Goal: Information Seeking & Learning: Learn about a topic

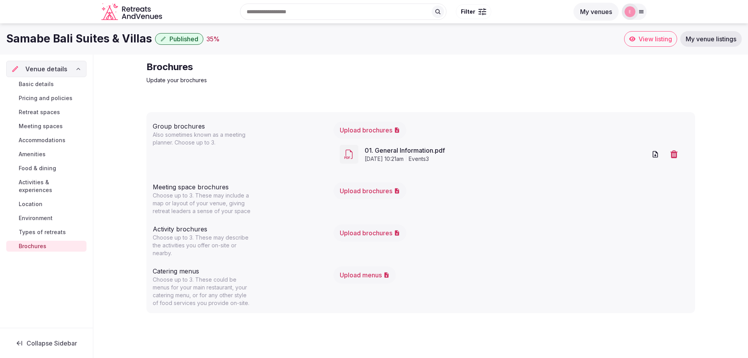
click at [118, 35] on h1 "Samabe Bali Suites & Villas" at bounding box center [79, 38] width 146 height 15
click at [117, 42] on h1 "Samabe Bali Suites & Villas" at bounding box center [79, 38] width 146 height 15
click at [170, 37] on span "Published" at bounding box center [183, 39] width 29 height 8
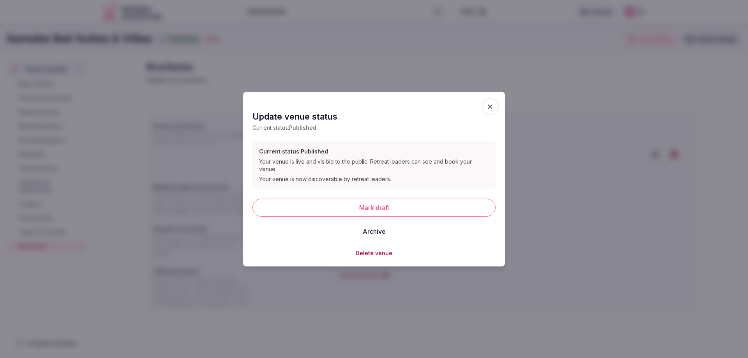
click at [488, 110] on icon "button" at bounding box center [490, 106] width 8 height 8
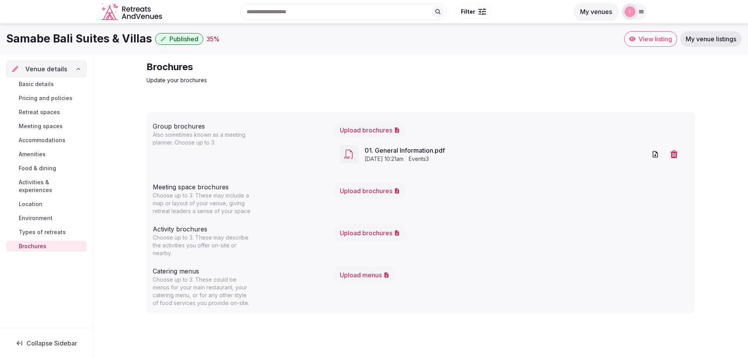
click at [133, 12] on icon "Retreats and Venues company logo" at bounding box center [132, 12] width 62 height 18
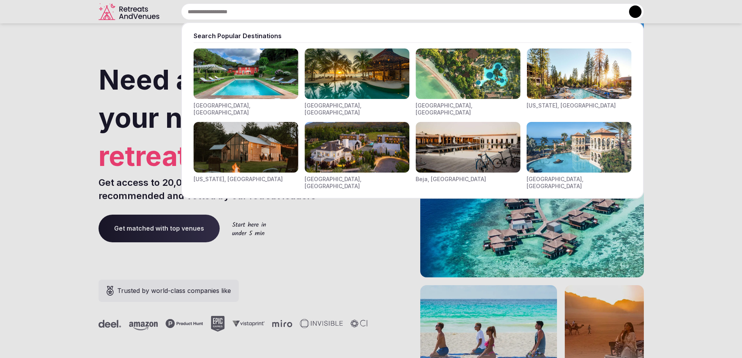
click at [354, 14] on input "text" at bounding box center [412, 12] width 463 height 16
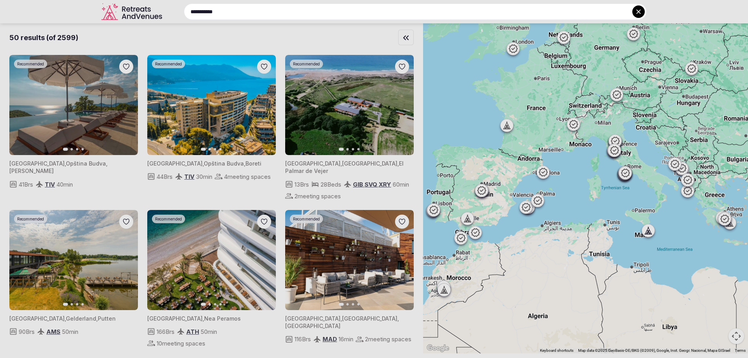
drag, startPoint x: 427, startPoint y: 57, endPoint x: 433, endPoint y: 102, distance: 45.6
click at [433, 102] on div at bounding box center [374, 179] width 748 height 358
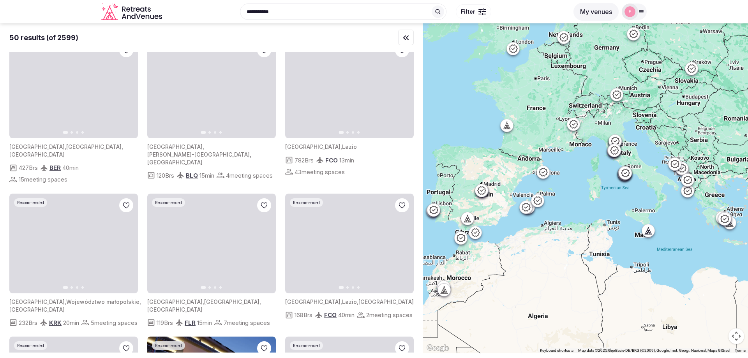
scroll to position [2252, 0]
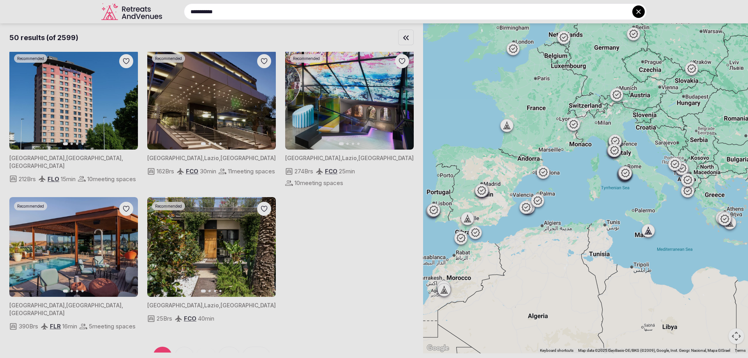
click at [371, 15] on input "**********" at bounding box center [415, 12] width 463 height 16
click at [295, 8] on input "**********" at bounding box center [415, 12] width 463 height 16
drag, startPoint x: 293, startPoint y: 12, endPoint x: 69, endPoint y: 2, distance: 223.8
click at [165, 4] on div "**********" at bounding box center [405, 12] width 481 height 16
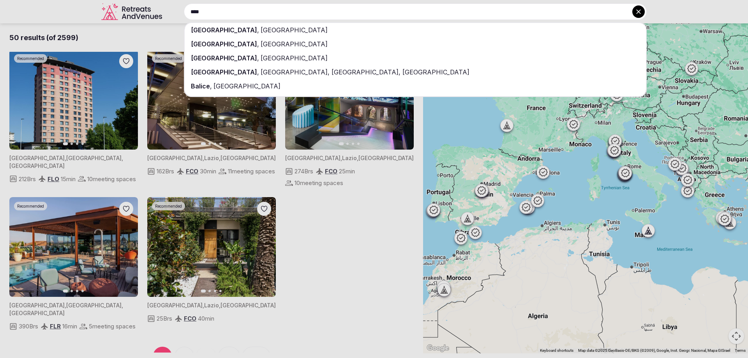
type input "****"
click at [203, 28] on div "Bali , Indonesia" at bounding box center [415, 30] width 461 height 14
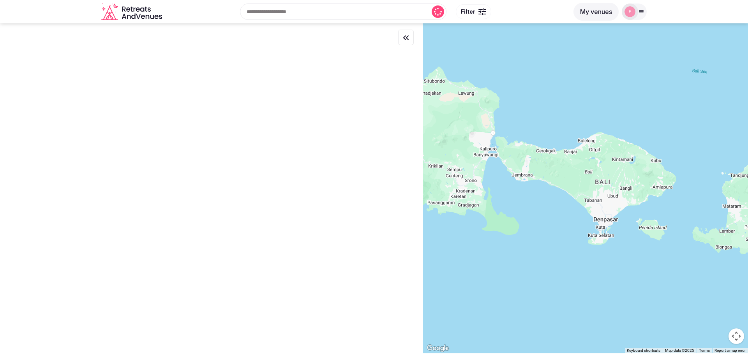
scroll to position [0, 0]
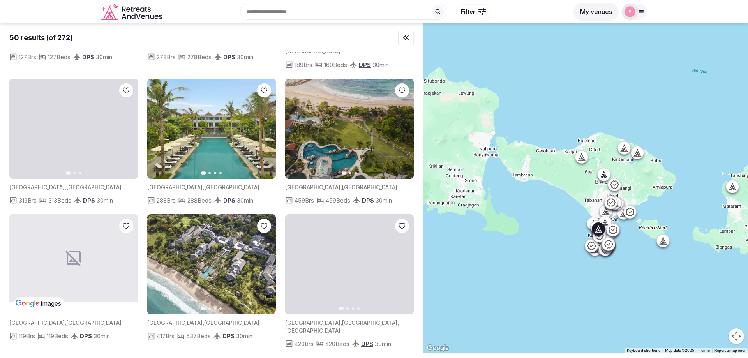
scroll to position [1249, 0]
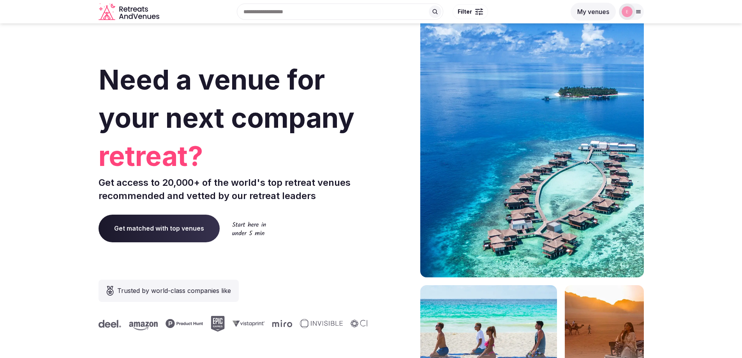
click at [296, 7] on input "text" at bounding box center [340, 12] width 206 height 16
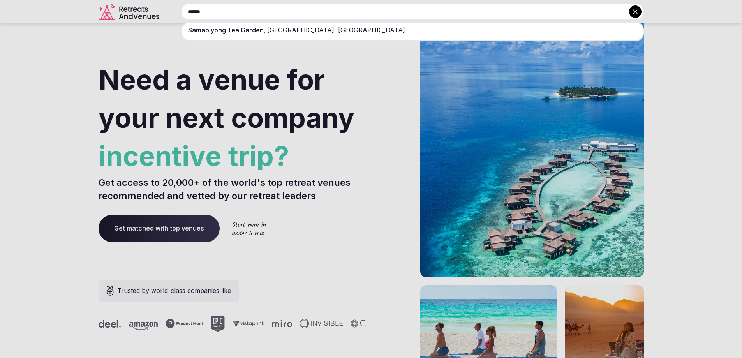
click at [46, 0] on html "****** [GEOGRAPHIC_DATA] , [GEOGRAPHIC_DATA], [GEOGRAPHIC_DATA] Explore destina…" at bounding box center [371, 179] width 742 height 358
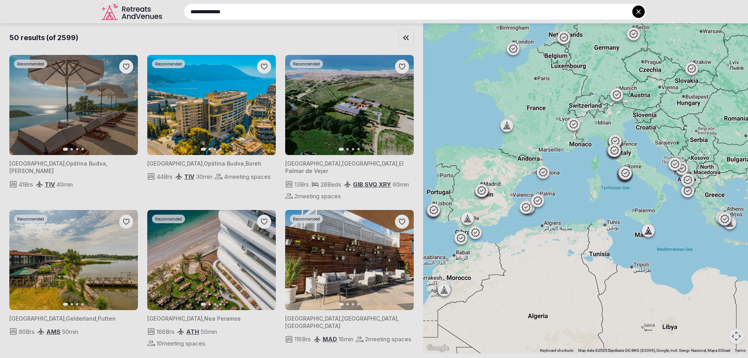
drag, startPoint x: 136, startPoint y: 8, endPoint x: 119, endPoint y: 9, distance: 16.4
click at [165, 9] on div "**********" at bounding box center [405, 12] width 481 height 16
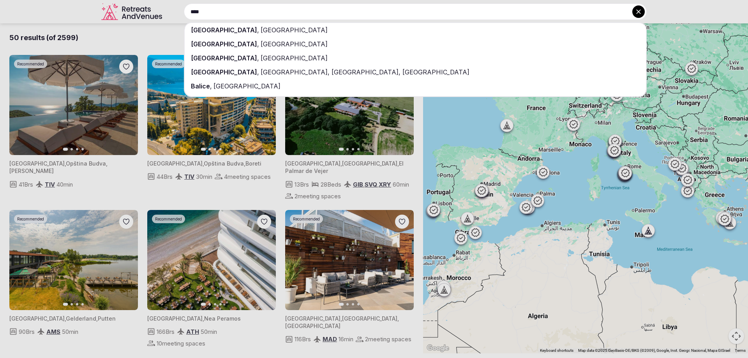
type input "****"
click at [196, 29] on span "[GEOGRAPHIC_DATA]" at bounding box center [224, 30] width 66 height 8
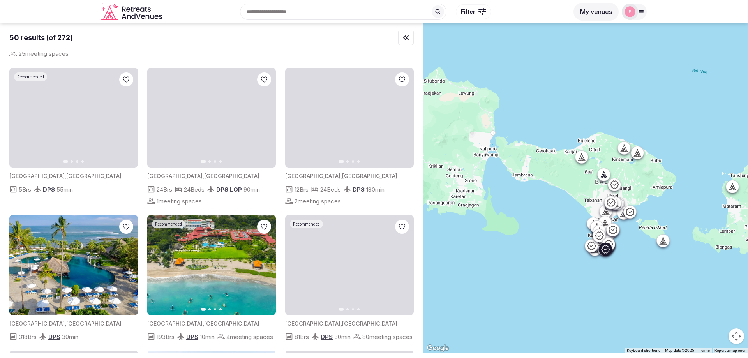
scroll to position [195, 0]
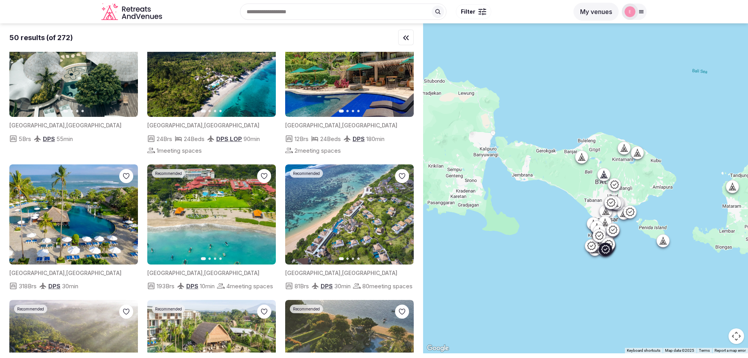
click at [352, 223] on img at bounding box center [349, 214] width 129 height 100
click at [340, 272] on span "," at bounding box center [341, 273] width 2 height 7
click at [303, 203] on img at bounding box center [349, 214] width 129 height 100
click at [310, 237] on img at bounding box center [349, 214] width 129 height 100
click at [306, 171] on span "Recommended" at bounding box center [306, 173] width 27 height 5
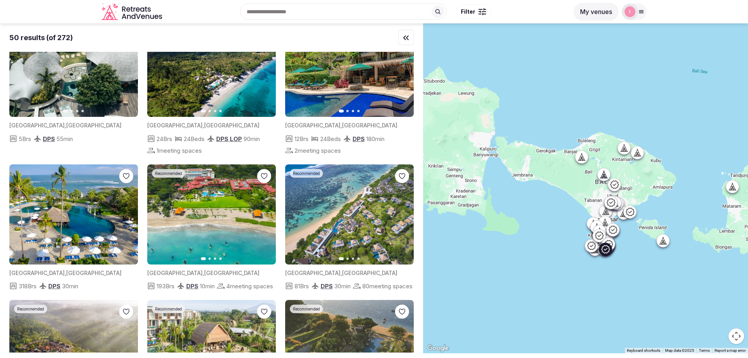
click at [306, 171] on span "Recommended" at bounding box center [306, 173] width 27 height 5
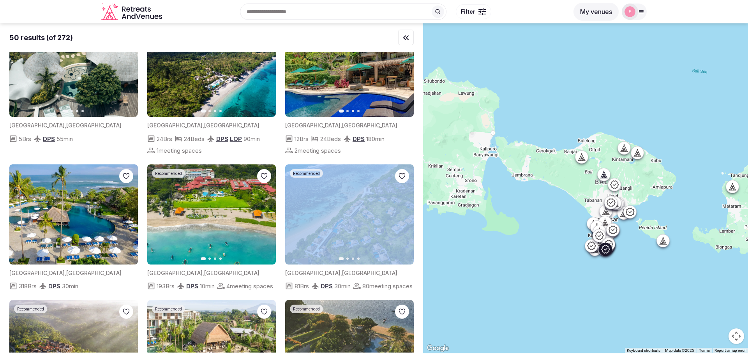
click at [306, 171] on span "Recommended" at bounding box center [306, 173] width 27 height 5
click at [340, 198] on img at bounding box center [349, 214] width 129 height 100
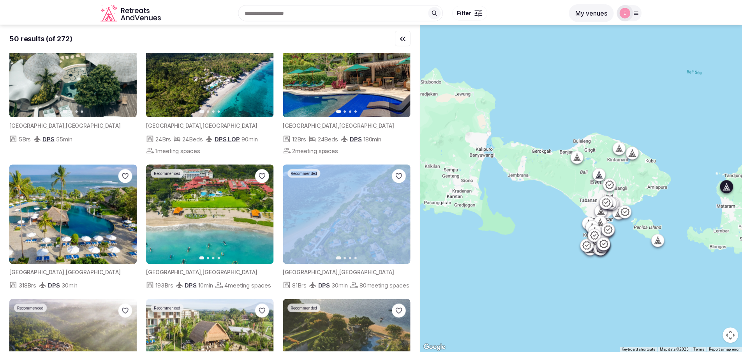
scroll to position [0, 0]
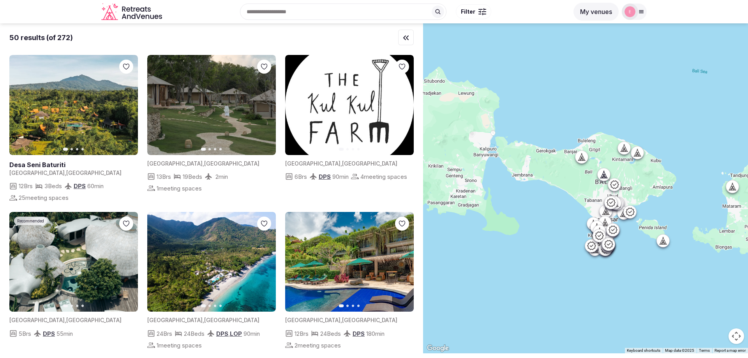
click at [479, 10] on div at bounding box center [482, 9] width 8 height 2
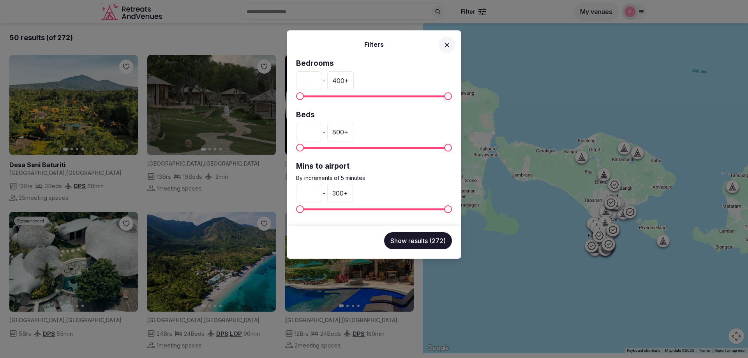
click at [123, 14] on div "Filters Bedrooms * - 400 + Beds * - 800 + Mins to airport By increments of 5 mi…" at bounding box center [374, 179] width 748 height 358
click at [155, 20] on icon "Retreats and Venues company logo" at bounding box center [132, 12] width 62 height 18
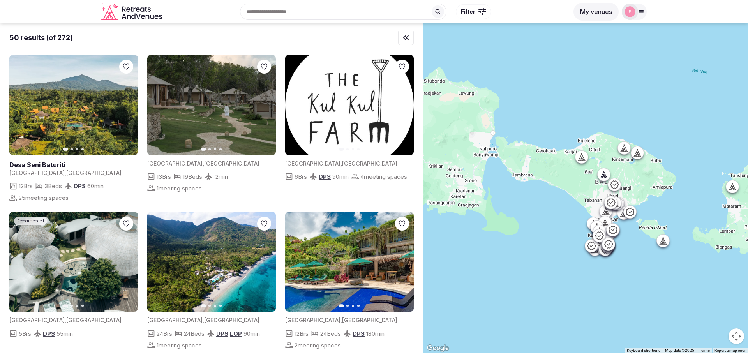
click at [152, 19] on icon "Retreats and Venues company logo" at bounding box center [132, 12] width 62 height 18
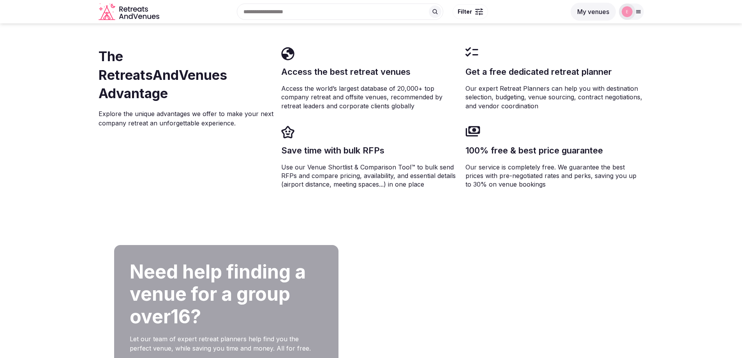
scroll to position [1247, 0]
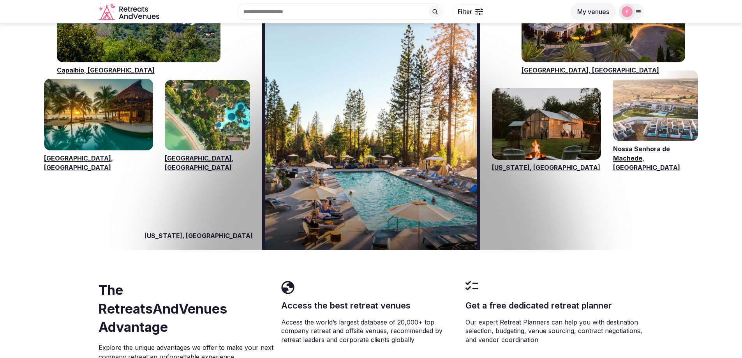
click at [205, 153] on link "[GEOGRAPHIC_DATA], [GEOGRAPHIC_DATA]" at bounding box center [207, 162] width 85 height 19
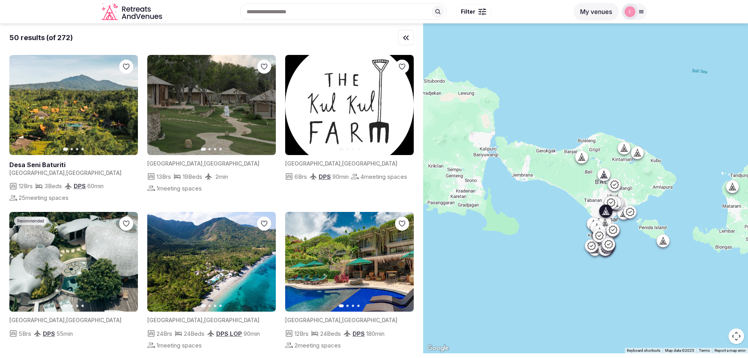
scroll to position [273, 0]
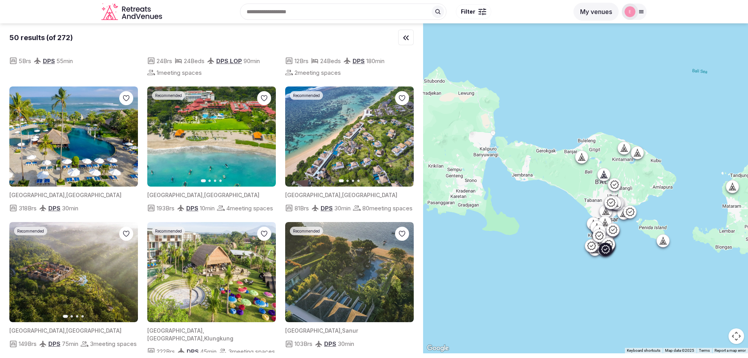
click at [328, 143] on img at bounding box center [349, 136] width 129 height 100
click at [196, 155] on img at bounding box center [211, 136] width 129 height 100
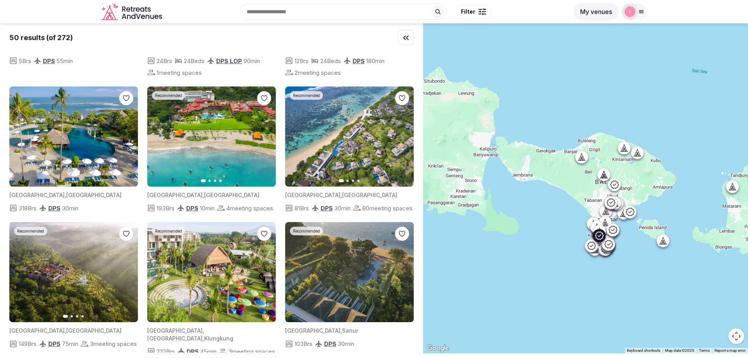
click at [196, 155] on img at bounding box center [211, 136] width 129 height 100
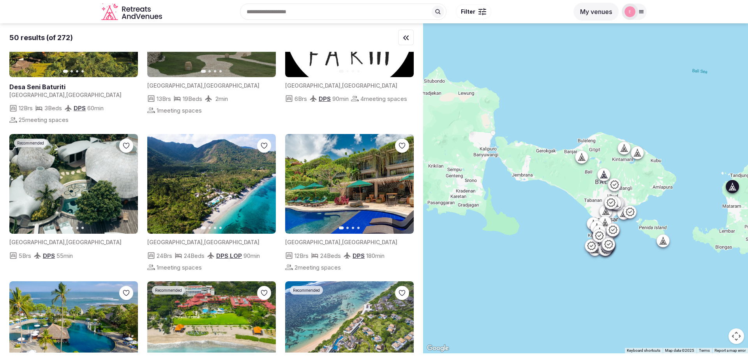
click at [201, 166] on img at bounding box center [211, 184] width 129 height 100
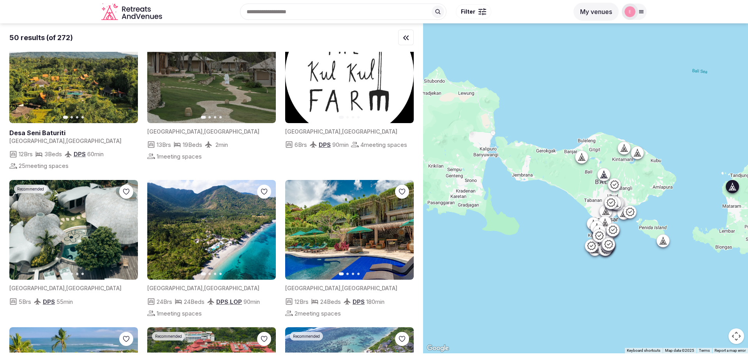
scroll to position [0, 0]
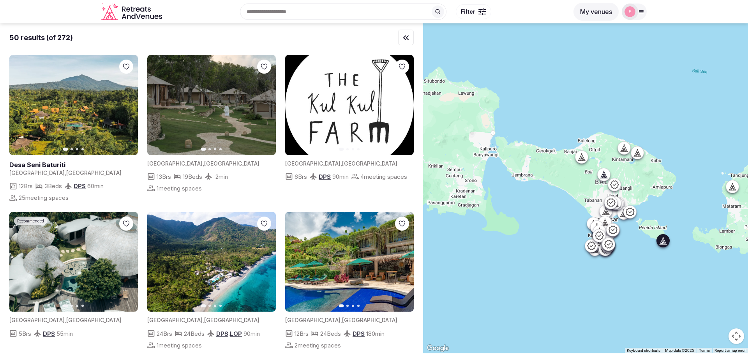
click at [225, 113] on img at bounding box center [211, 105] width 129 height 100
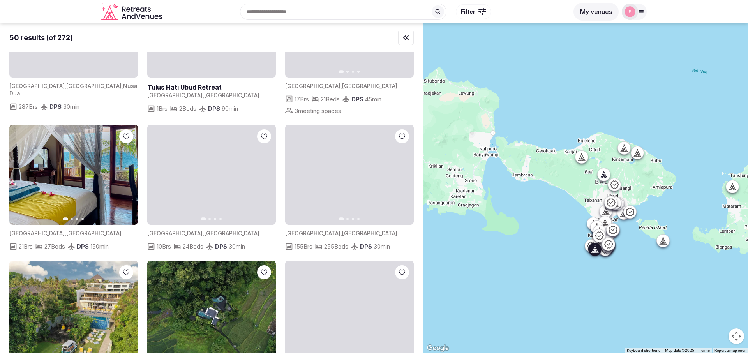
scroll to position [701, 0]
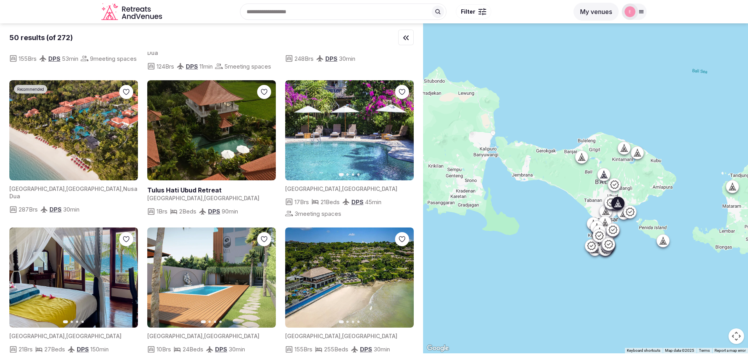
click at [194, 194] on link at bounding box center [211, 190] width 129 height 9
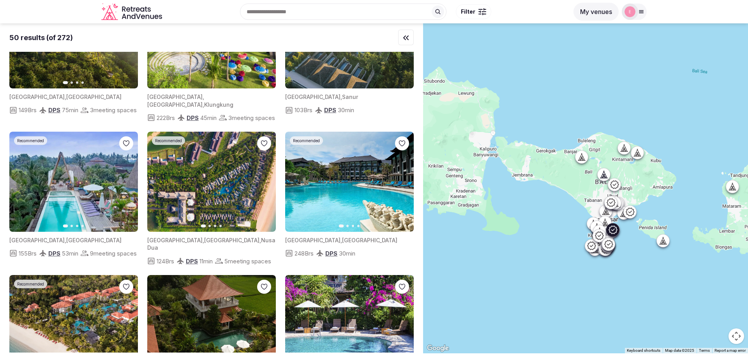
scroll to position [351, 0]
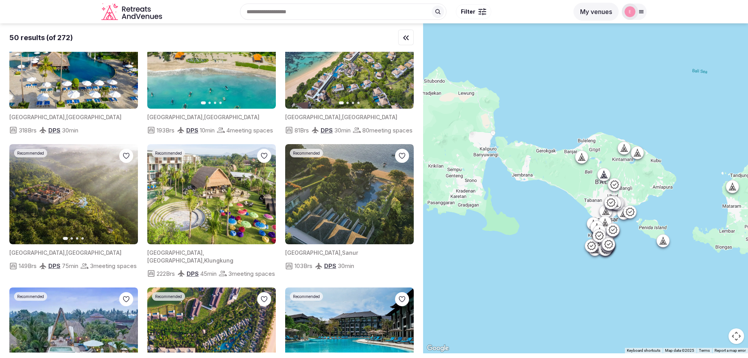
click at [642, 12] on icon at bounding box center [641, 12] width 6 height 6
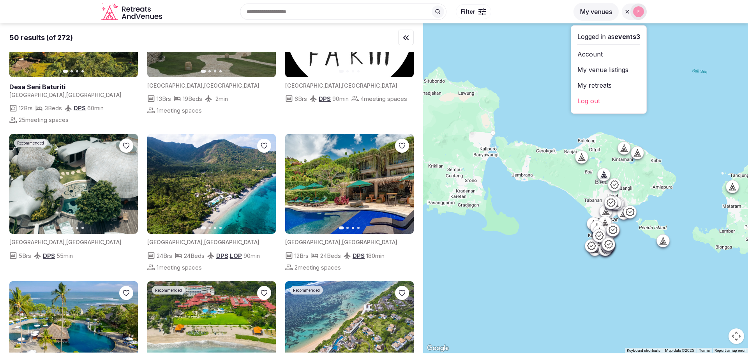
scroll to position [273, 0]
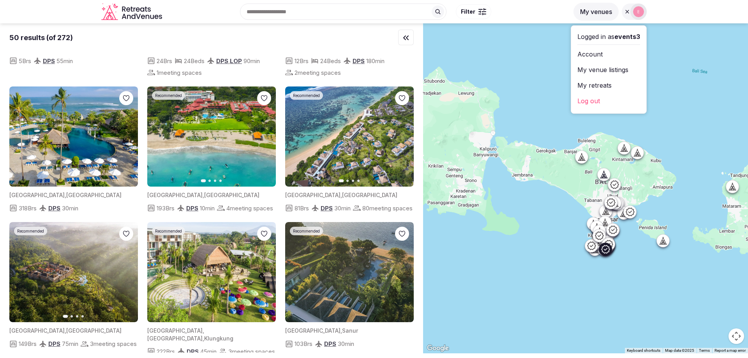
click at [403, 213] on div "81 Brs DPS 30 min 80 meeting spaces" at bounding box center [349, 207] width 129 height 9
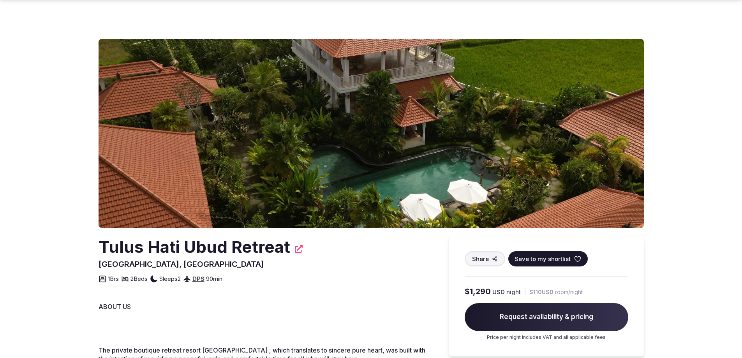
scroll to position [312, 0]
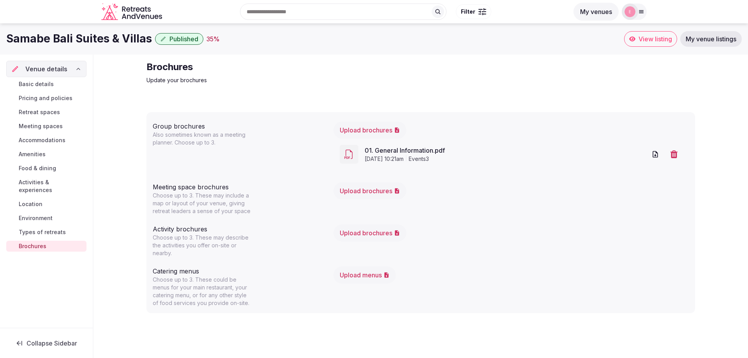
click at [56, 81] on link "Basic details" at bounding box center [46, 84] width 80 height 11
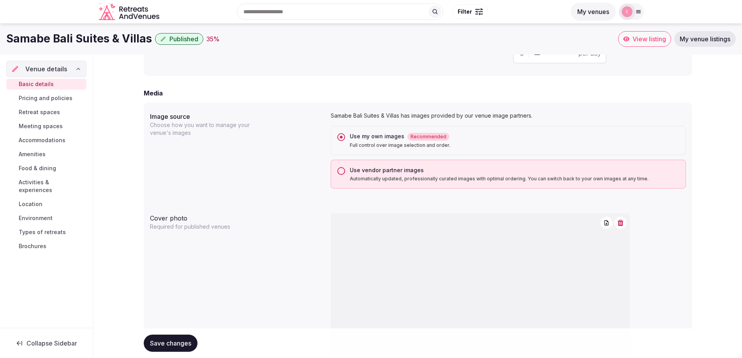
scroll to position [407, 0]
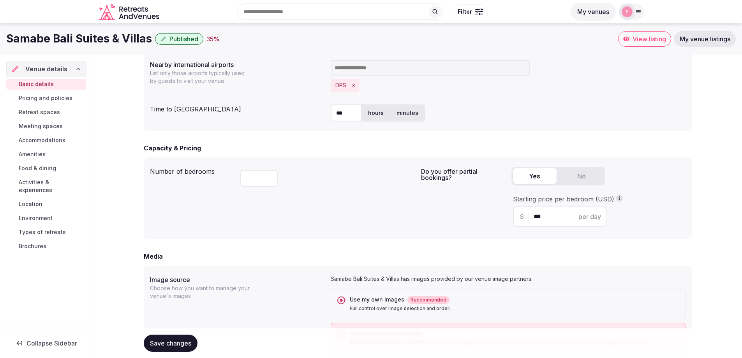
click at [53, 66] on span "Venue details" at bounding box center [46, 68] width 42 height 9
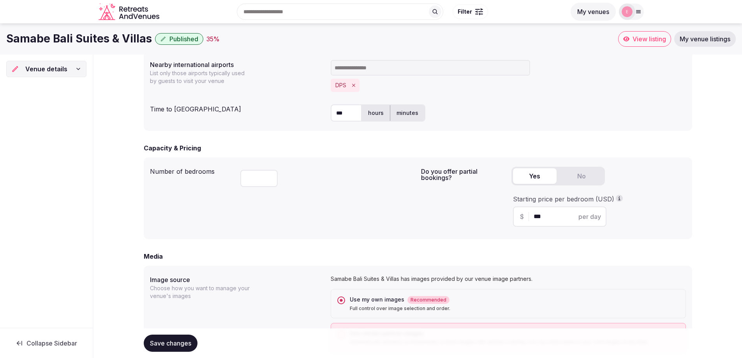
click at [53, 66] on span "Venue details" at bounding box center [46, 68] width 42 height 9
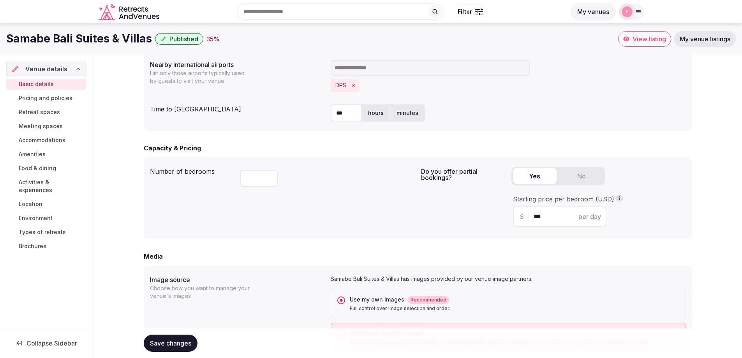
click at [718, 43] on link "My venue listings" at bounding box center [705, 39] width 62 height 16
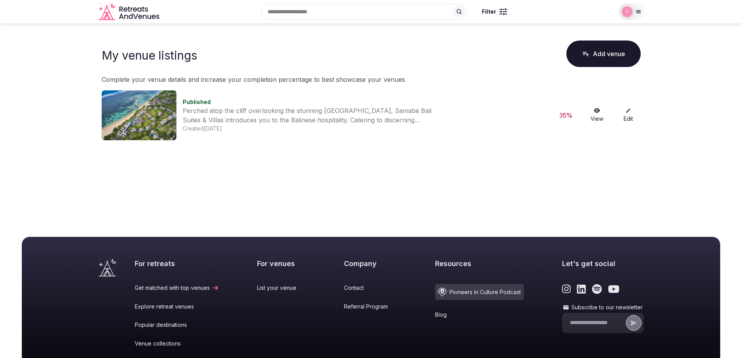
click at [630, 111] on icon at bounding box center [628, 110] width 5 height 5
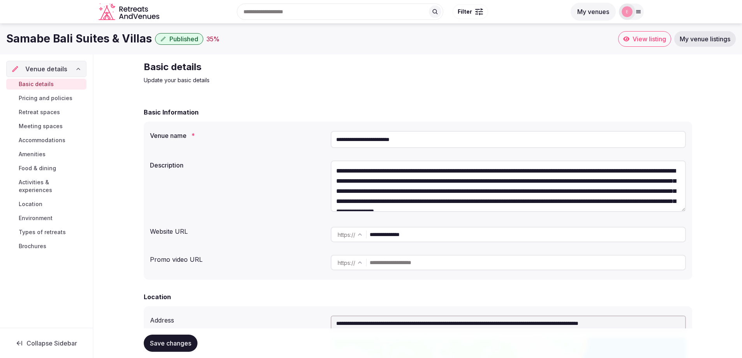
click at [402, 138] on input "**********" at bounding box center [508, 139] width 355 height 17
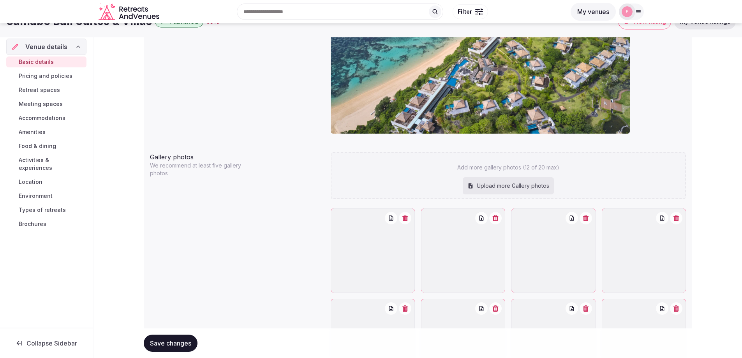
scroll to position [662, 0]
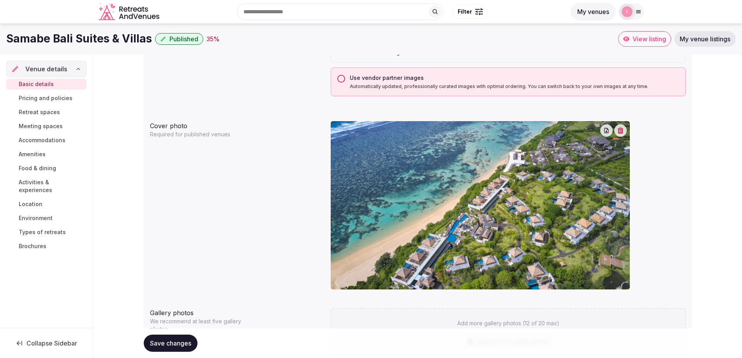
click at [49, 136] on link "Accommodations" at bounding box center [46, 140] width 80 height 11
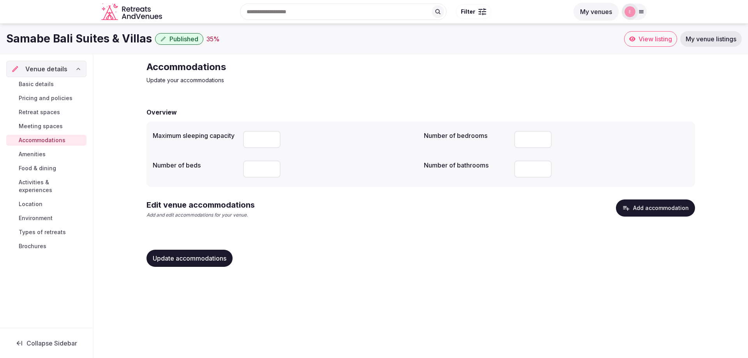
click at [61, 78] on div "Basic details Pricing and policies Retreat spaces Meeting spaces Accommodations…" at bounding box center [46, 165] width 80 height 176
click at [56, 83] on link "Basic details" at bounding box center [46, 84] width 80 height 11
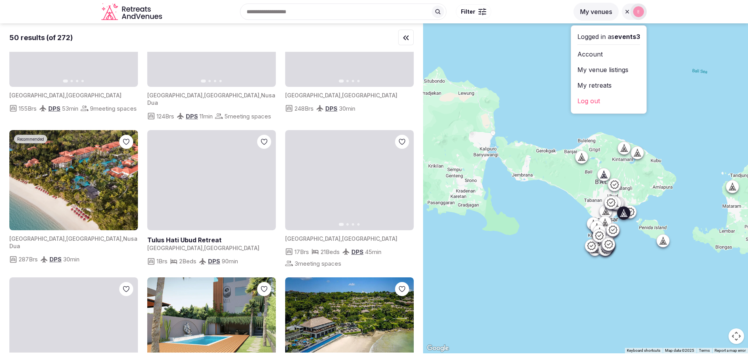
scroll to position [779, 0]
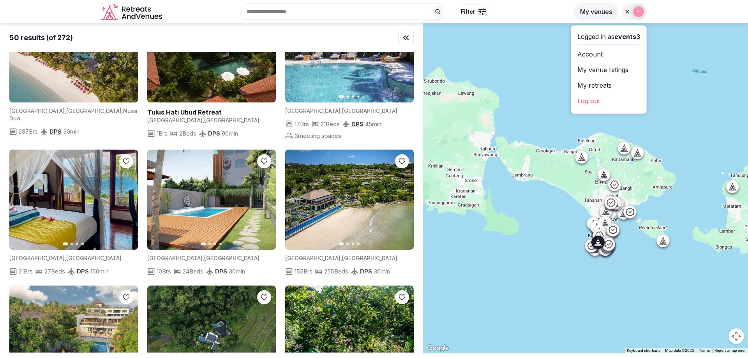
click at [354, 245] on img at bounding box center [349, 200] width 129 height 100
click at [405, 213] on img at bounding box center [349, 200] width 129 height 100
click at [401, 203] on icon "button" at bounding box center [403, 200] width 6 height 6
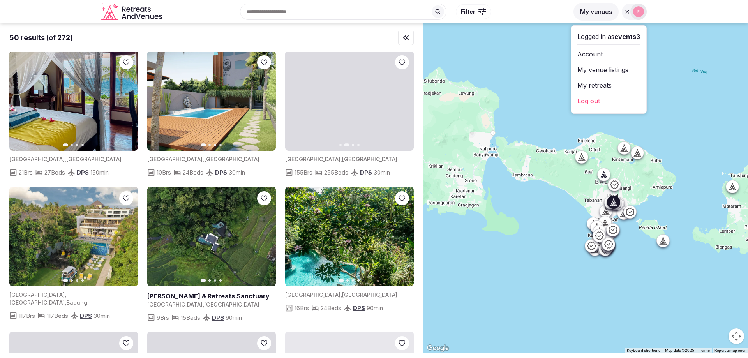
scroll to position [818, 0]
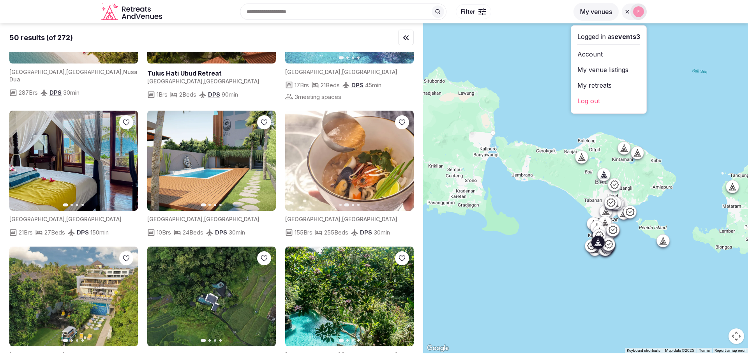
click at [401, 164] on icon "button" at bounding box center [403, 161] width 6 height 6
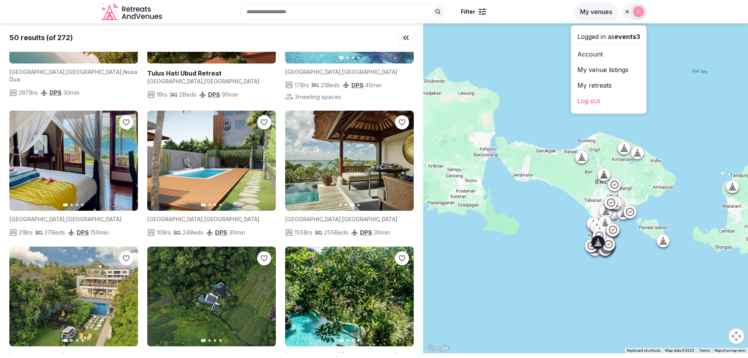
click at [401, 164] on icon "button" at bounding box center [403, 161] width 6 height 6
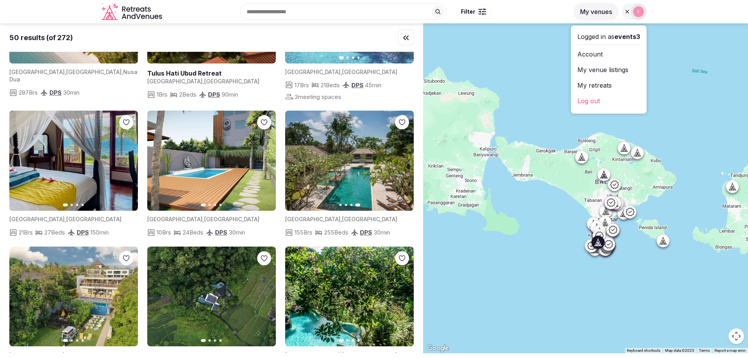
click at [296, 164] on icon "button" at bounding box center [295, 160] width 3 height 5
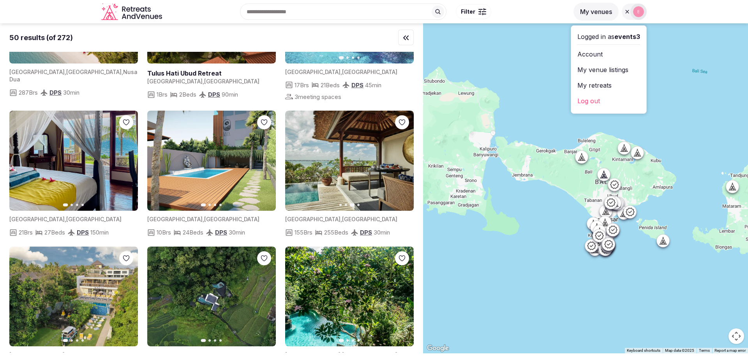
click at [294, 164] on icon "button" at bounding box center [296, 161] width 6 height 6
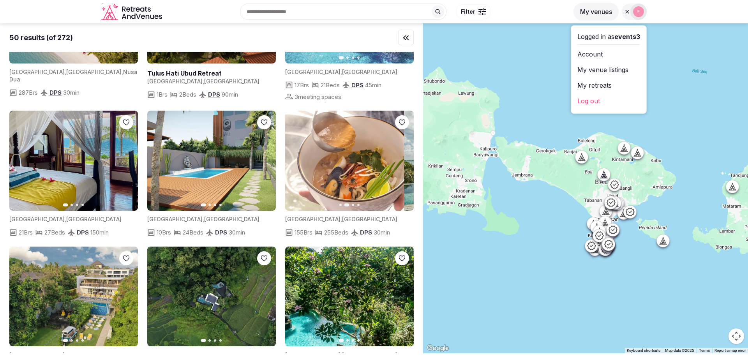
click at [294, 164] on icon "button" at bounding box center [296, 161] width 6 height 6
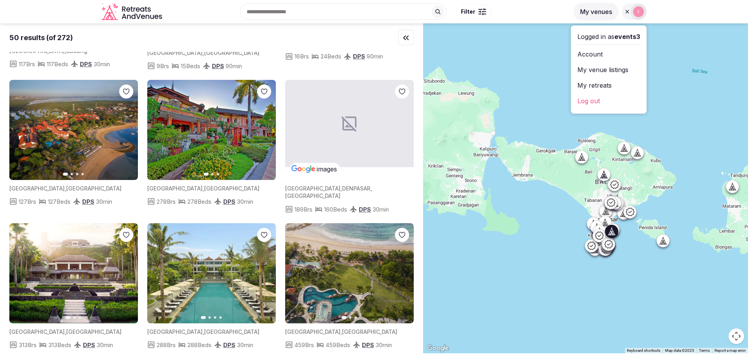
scroll to position [1247, 0]
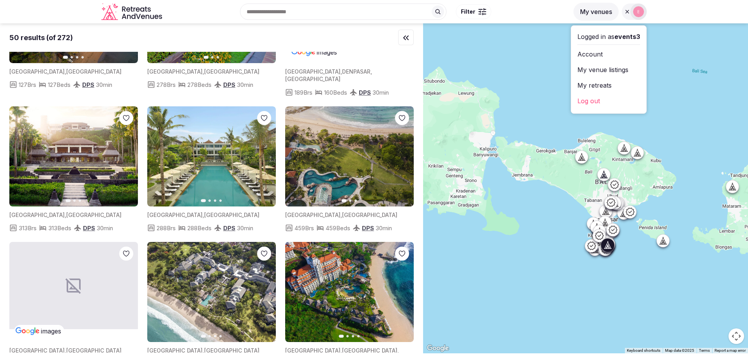
click at [403, 159] on icon "button" at bounding box center [403, 155] width 3 height 5
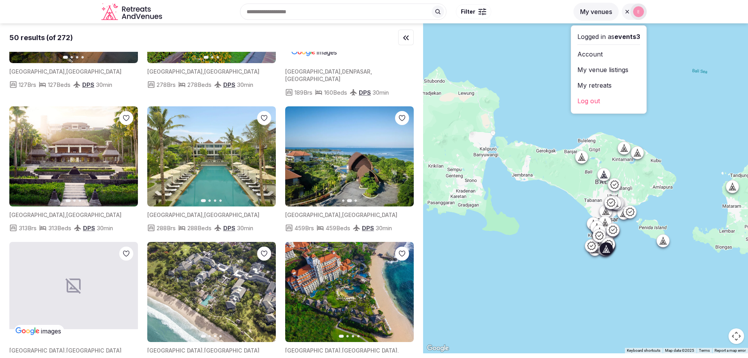
click at [130, 162] on button "Next slide" at bounding box center [127, 156] width 12 height 12
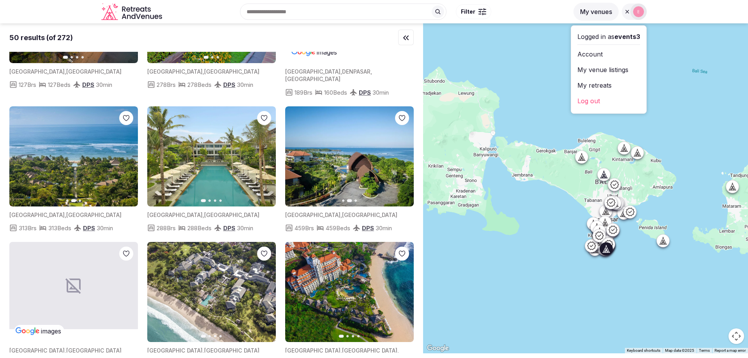
click at [130, 162] on button "Next slide" at bounding box center [127, 156] width 12 height 12
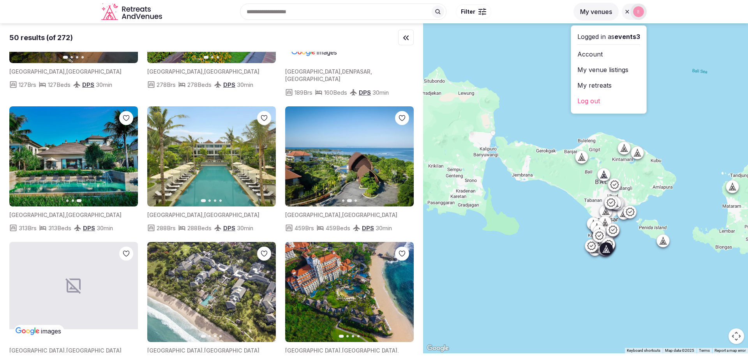
click at [23, 162] on button "Previous slide" at bounding box center [20, 156] width 12 height 12
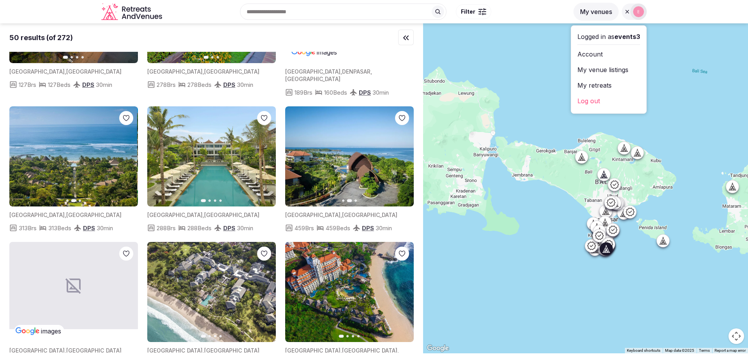
click at [23, 162] on button "Previous slide" at bounding box center [20, 156] width 12 height 12
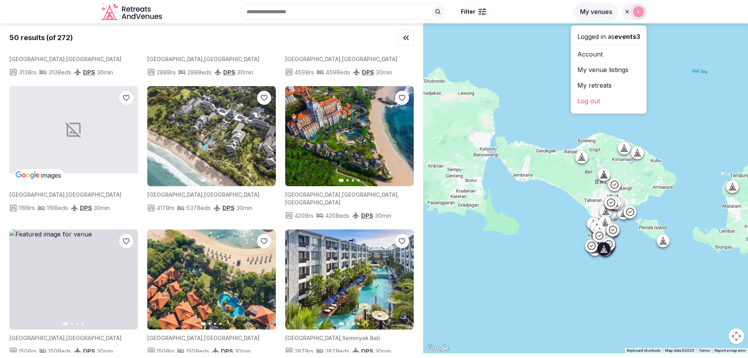
scroll to position [1441, 0]
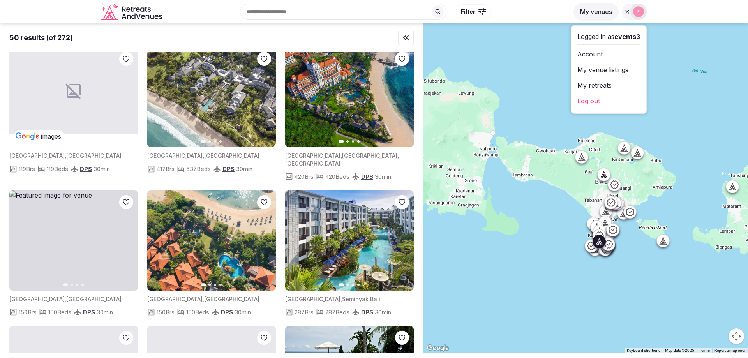
click at [258, 111] on img at bounding box center [211, 97] width 129 height 100
click at [266, 104] on button "Next slide" at bounding box center [265, 97] width 12 height 12
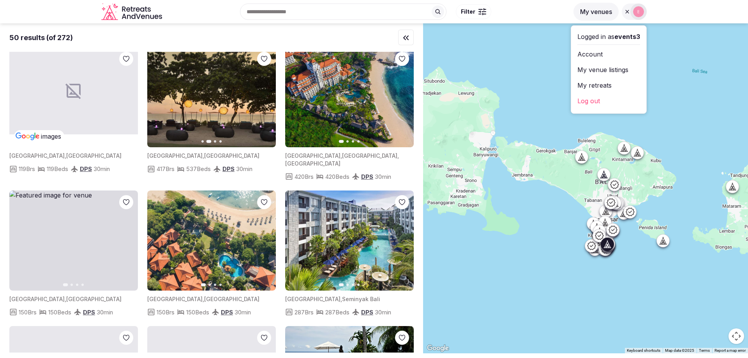
click at [265, 243] on icon "button" at bounding box center [265, 240] width 3 height 5
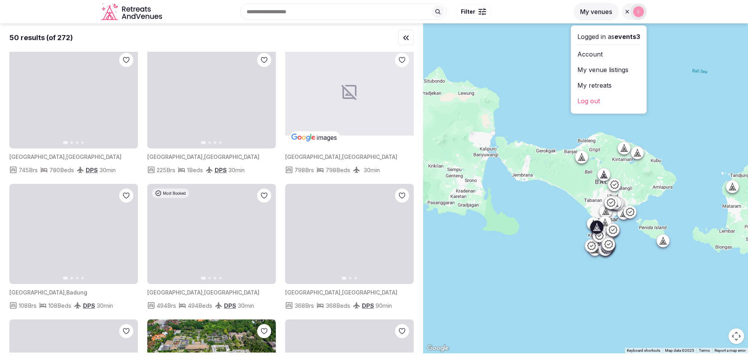
scroll to position [1870, 0]
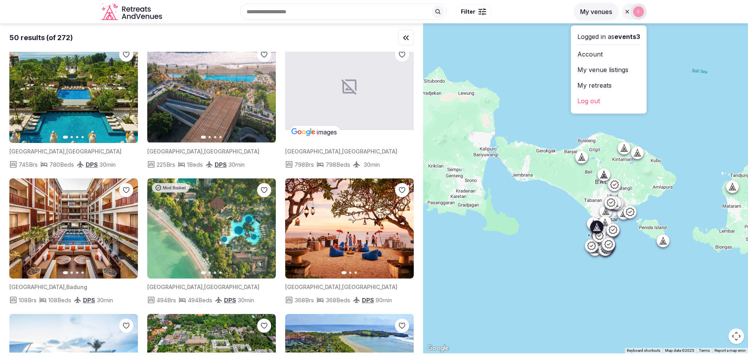
click at [268, 96] on icon "button" at bounding box center [265, 93] width 6 height 6
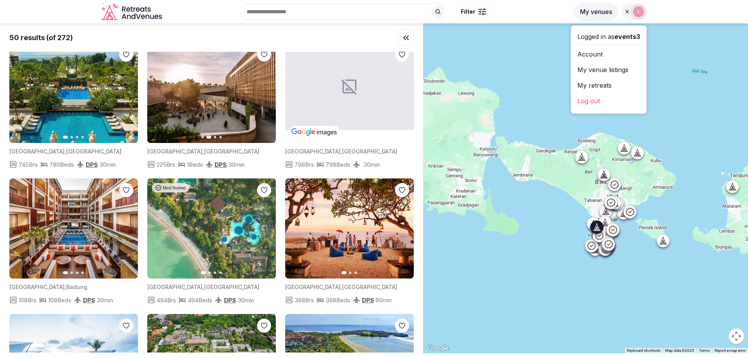
click at [268, 96] on icon "button" at bounding box center [265, 93] width 6 height 6
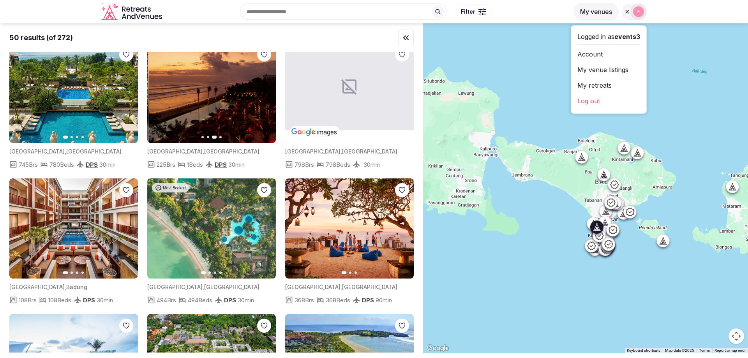
click at [159, 94] on icon "button" at bounding box center [158, 93] width 6 height 6
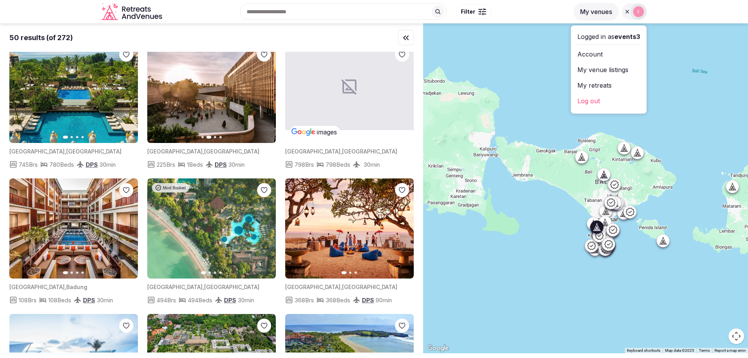
click at [159, 94] on icon "button" at bounding box center [158, 93] width 6 height 6
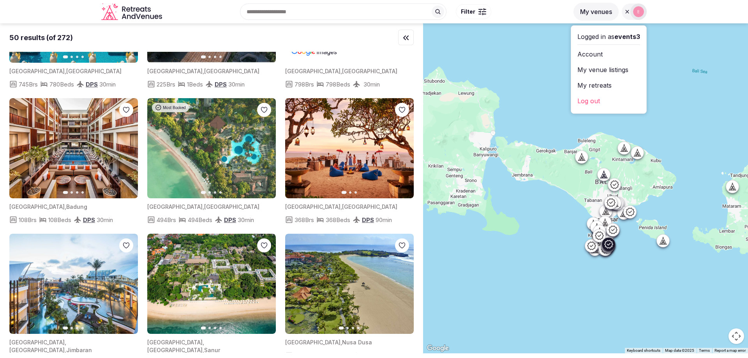
scroll to position [2145, 0]
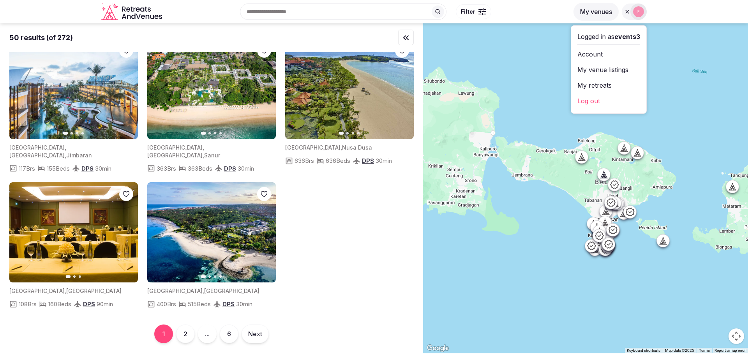
click at [183, 330] on button "2" at bounding box center [185, 334] width 19 height 19
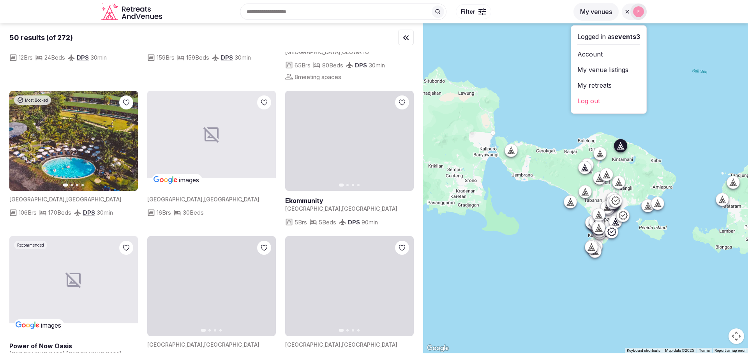
scroll to position [701, 0]
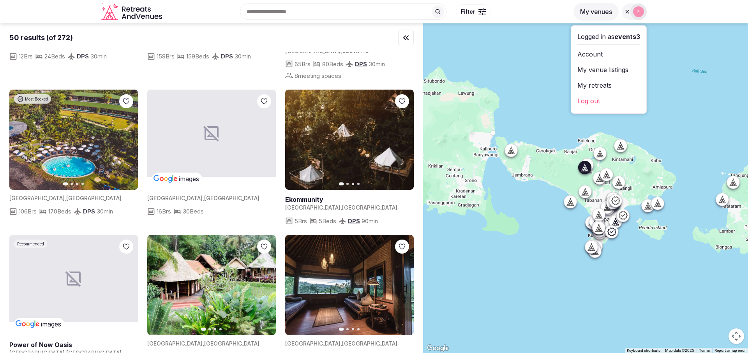
click at [403, 137] on icon "button" at bounding box center [403, 140] width 6 height 6
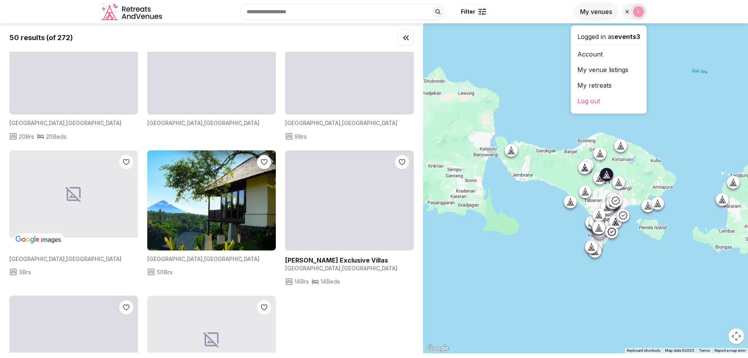
scroll to position [2136, 0]
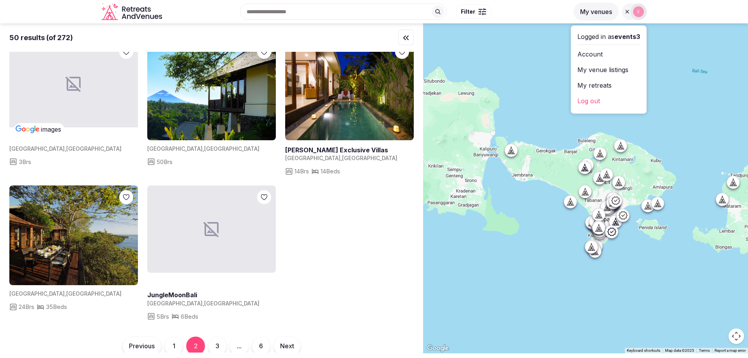
click at [217, 337] on button "3" at bounding box center [217, 346] width 19 height 19
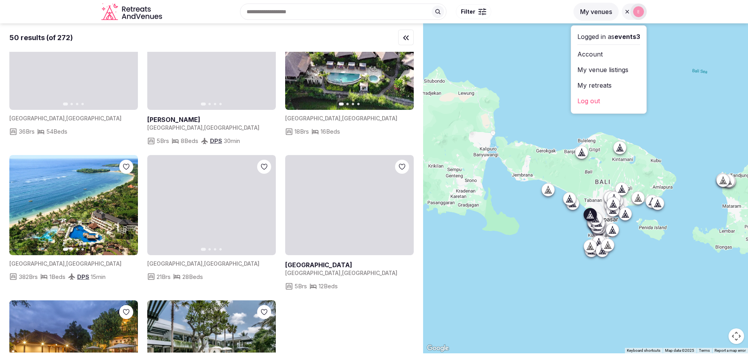
scroll to position [2208, 0]
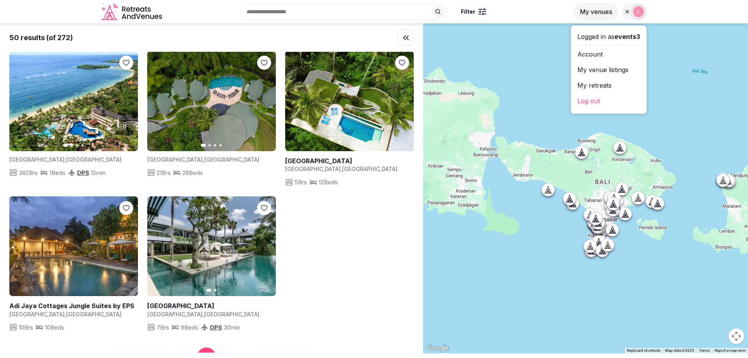
click at [232, 347] on button "4" at bounding box center [228, 356] width 19 height 19
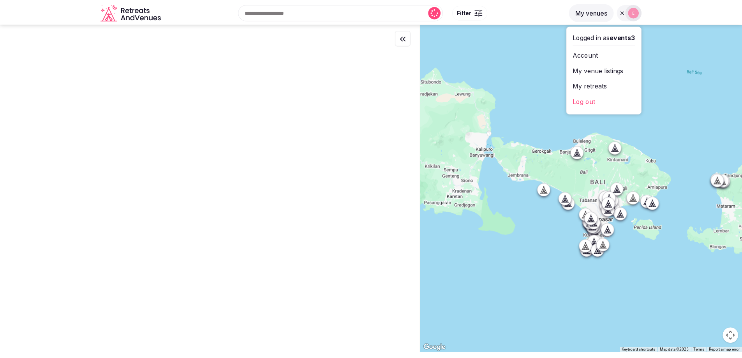
scroll to position [0, 0]
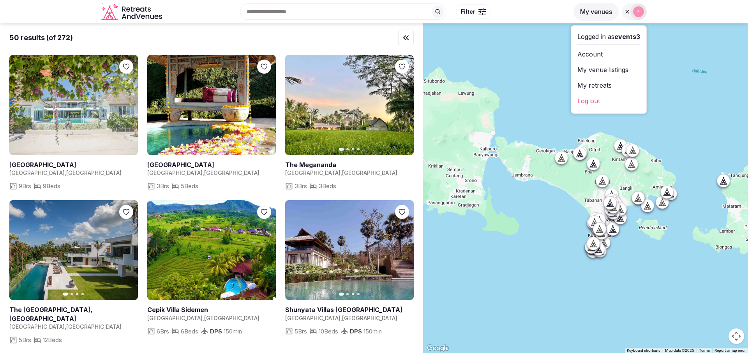
click at [148, 16] on icon "Retreats and Venues company logo" at bounding box center [132, 12] width 62 height 18
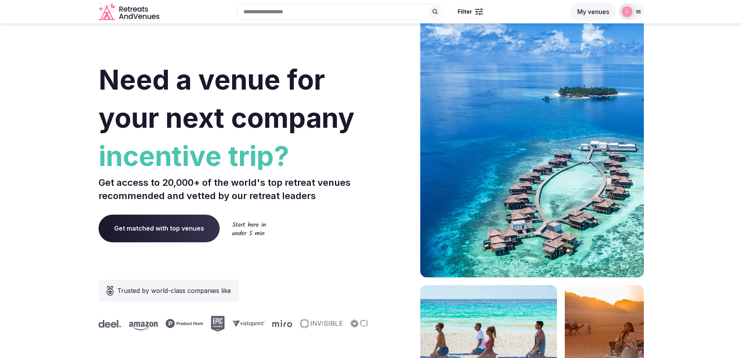
click at [638, 9] on icon at bounding box center [638, 12] width 6 height 6
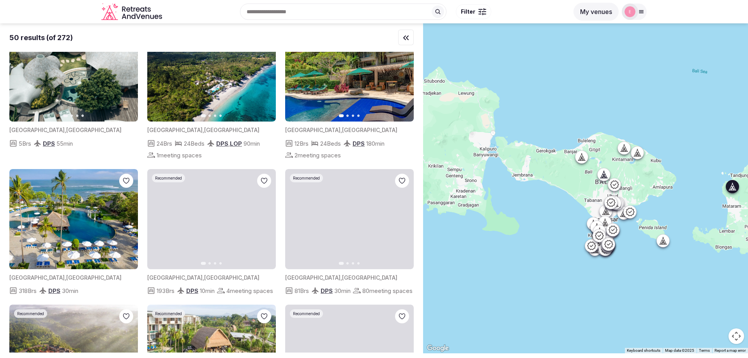
scroll to position [234, 0]
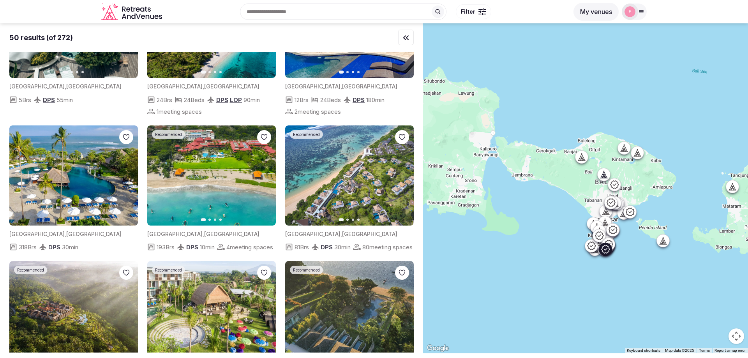
click at [337, 190] on img at bounding box center [349, 175] width 129 height 100
click at [316, 183] on img at bounding box center [349, 175] width 129 height 100
click at [407, 175] on button "Next slide" at bounding box center [403, 175] width 12 height 12
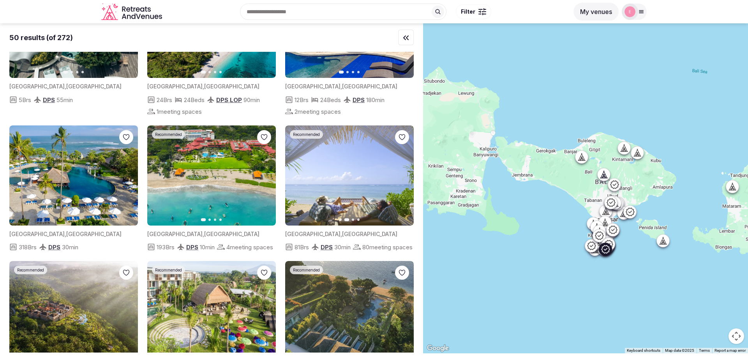
click at [393, 181] on img at bounding box center [349, 175] width 129 height 100
click at [393, 173] on img at bounding box center [349, 175] width 129 height 100
click at [399, 176] on button "Next slide" at bounding box center [403, 175] width 12 height 12
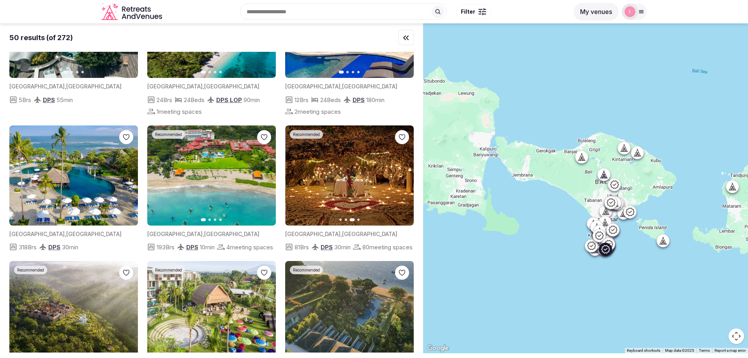
click at [399, 176] on button "Next slide" at bounding box center [403, 175] width 12 height 12
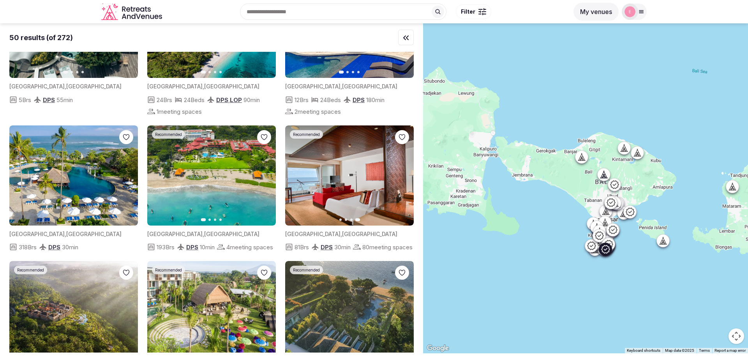
click at [342, 234] on span "[GEOGRAPHIC_DATA]" at bounding box center [369, 234] width 55 height 7
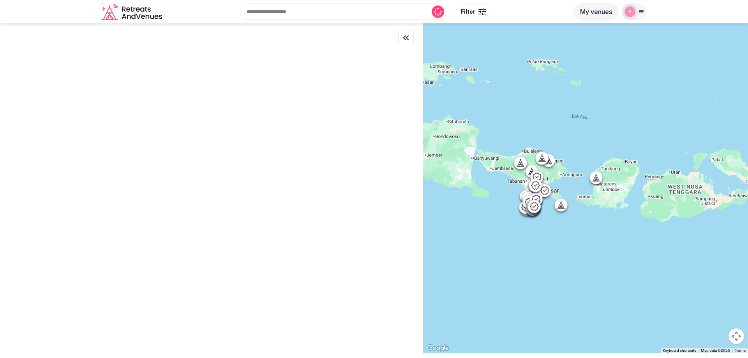
scroll to position [0, 0]
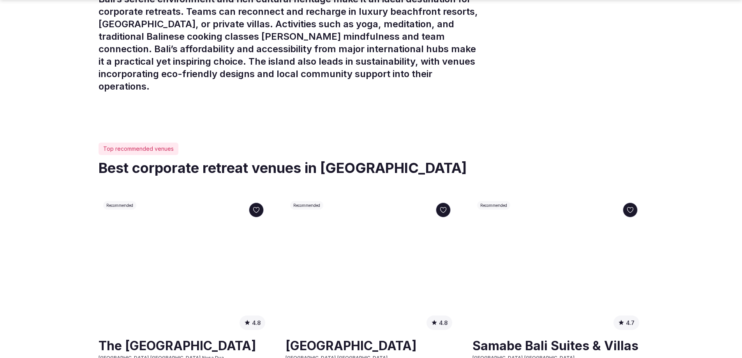
scroll to position [390, 0]
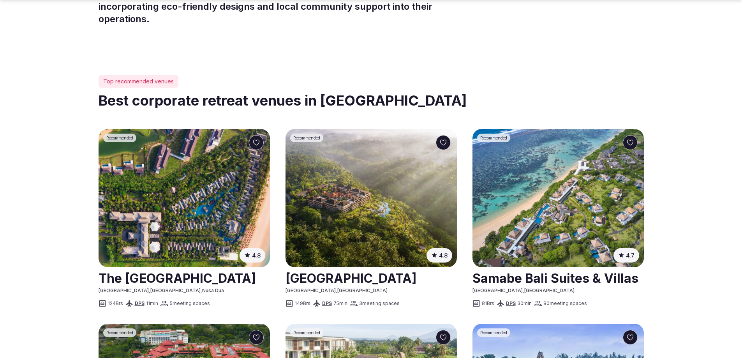
click at [531, 268] on link at bounding box center [558, 277] width 171 height 19
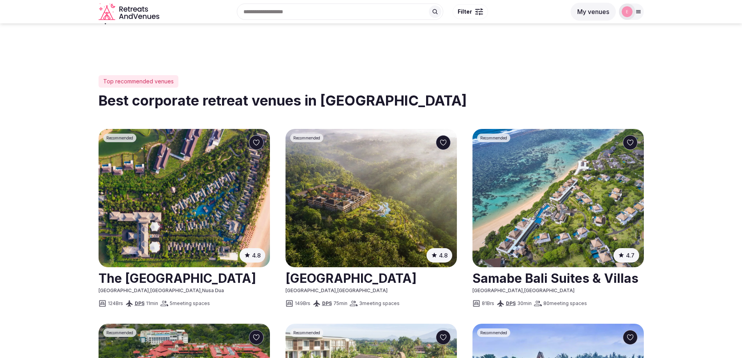
click at [370, 268] on link at bounding box center [371, 277] width 171 height 19
click at [176, 156] on img at bounding box center [184, 198] width 171 height 138
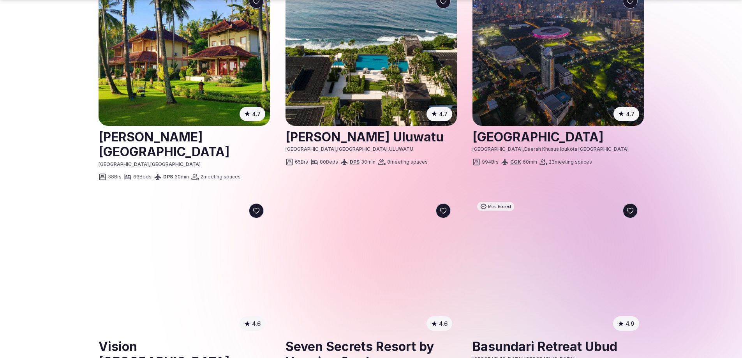
scroll to position [974, 0]
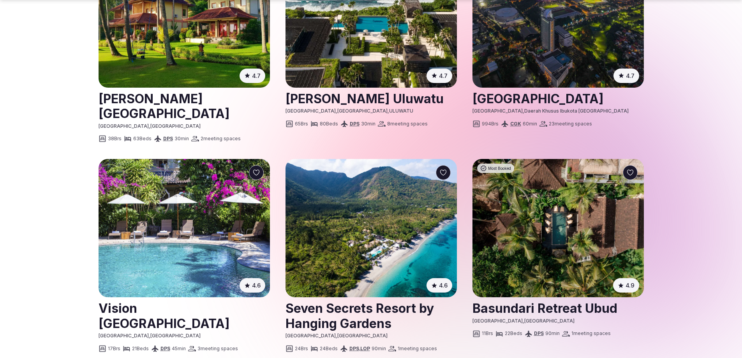
click at [367, 194] on img at bounding box center [371, 228] width 171 height 138
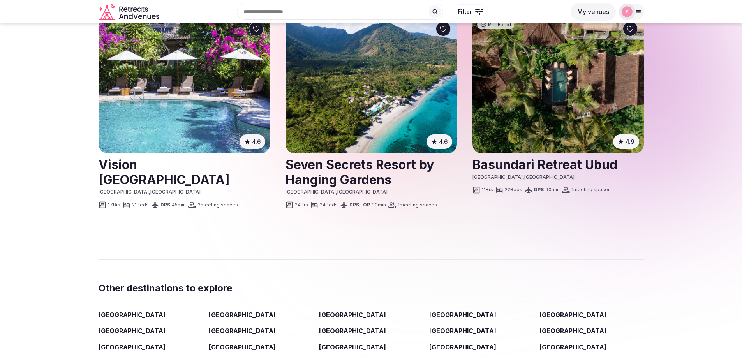
scroll to position [1013, 0]
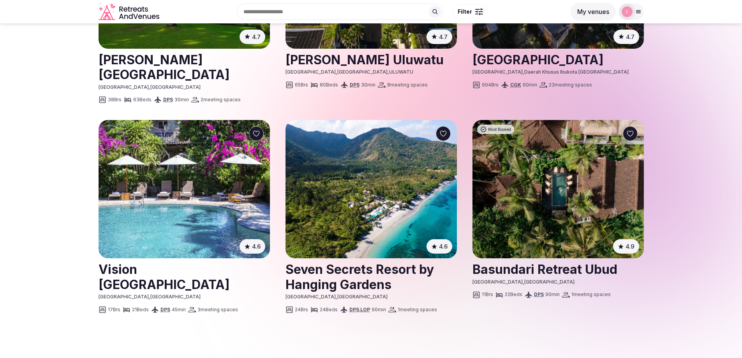
click at [127, 201] on img at bounding box center [184, 189] width 171 height 138
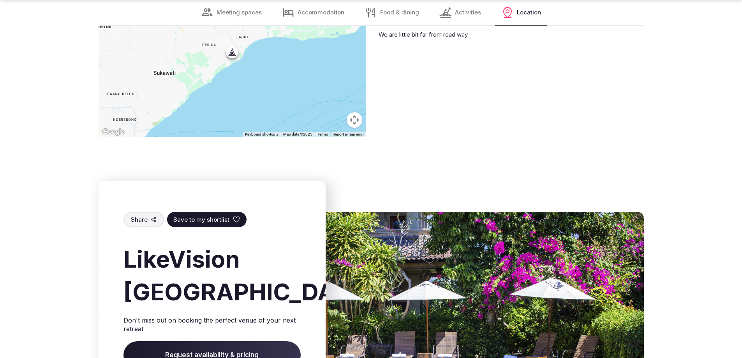
scroll to position [2649, 0]
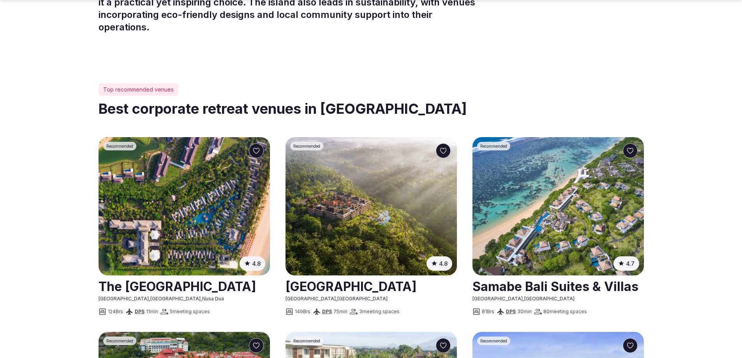
scroll to position [429, 0]
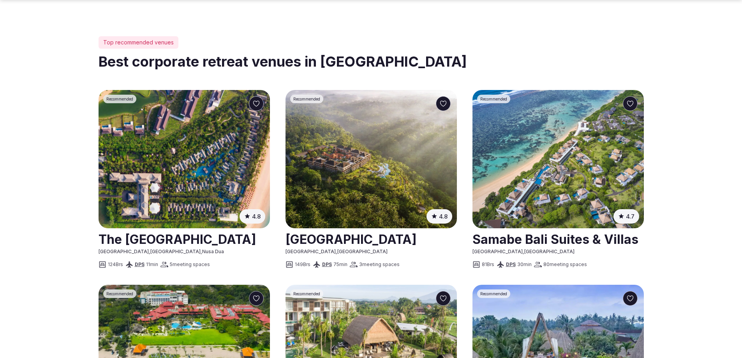
click at [0, 0] on span "( 1601 )" at bounding box center [0, 0] width 0 height 0
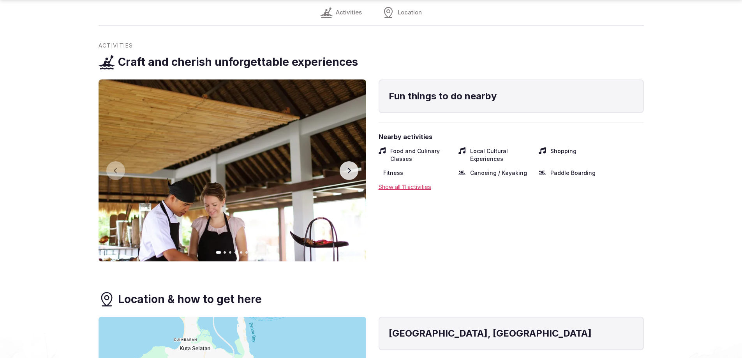
scroll to position [675, 0]
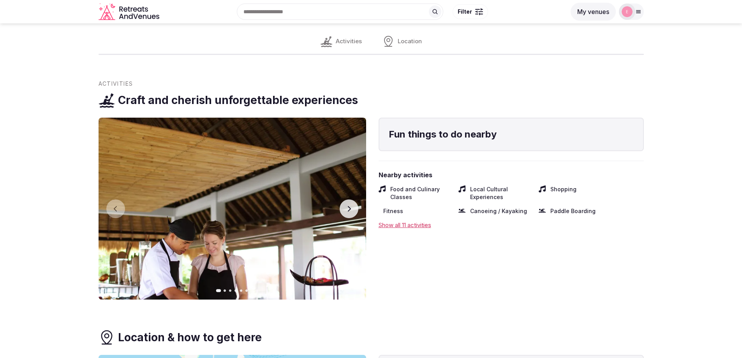
click at [351, 208] on icon "button" at bounding box center [348, 208] width 3 height 5
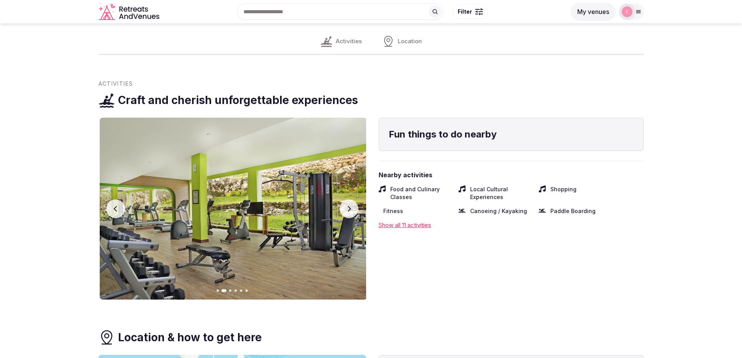
click at [351, 208] on icon "button" at bounding box center [348, 208] width 3 height 5
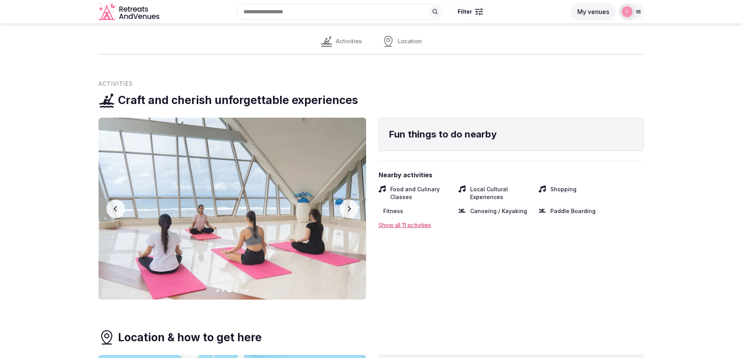
click at [347, 203] on button "Next slide" at bounding box center [349, 208] width 19 height 19
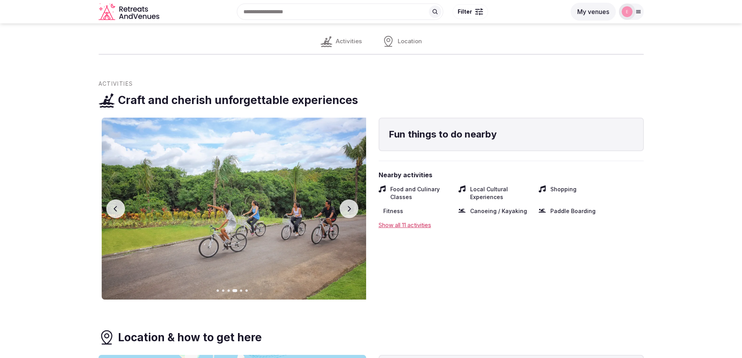
click at [347, 203] on button "Next slide" at bounding box center [349, 208] width 19 height 19
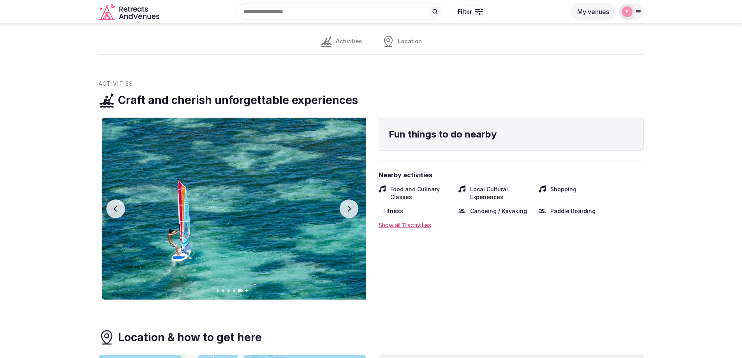
click at [347, 203] on button "Next slide" at bounding box center [349, 208] width 19 height 19
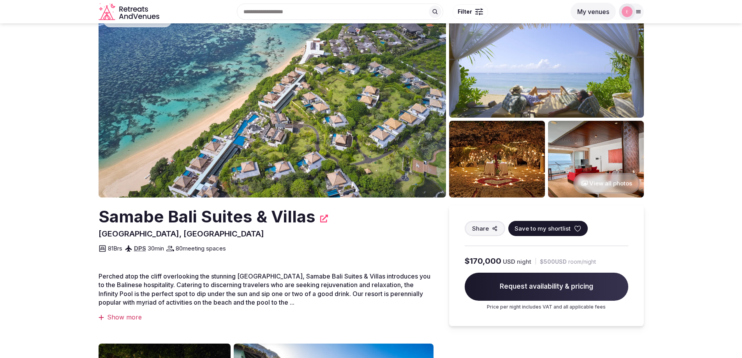
scroll to position [156, 0]
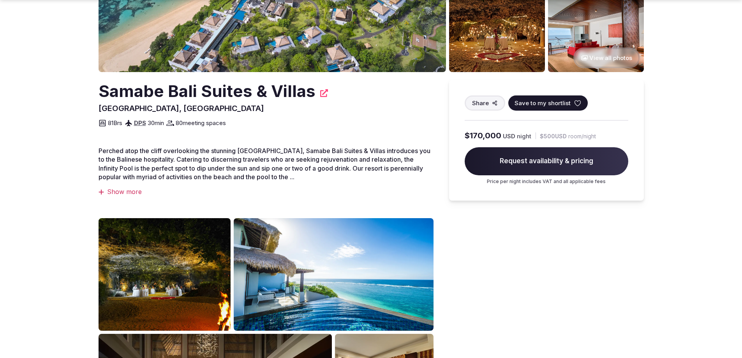
click at [131, 196] on div "Show more" at bounding box center [266, 191] width 335 height 9
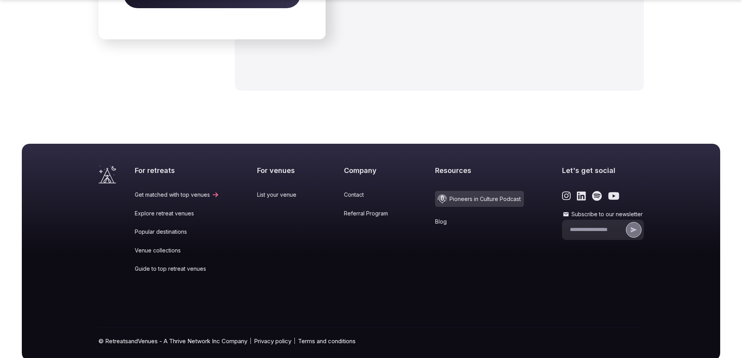
scroll to position [1537, 0]
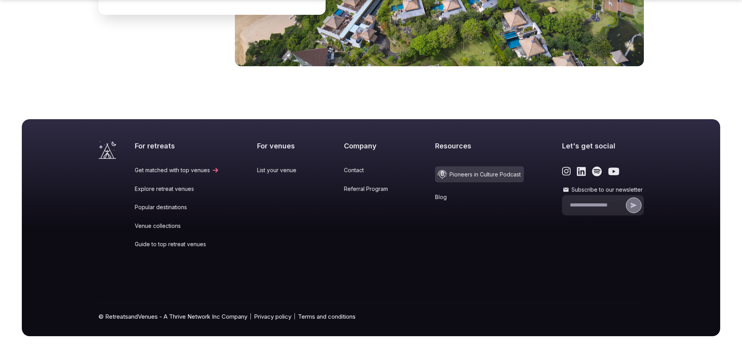
click at [344, 170] on link "Contact" at bounding box center [370, 170] width 53 height 8
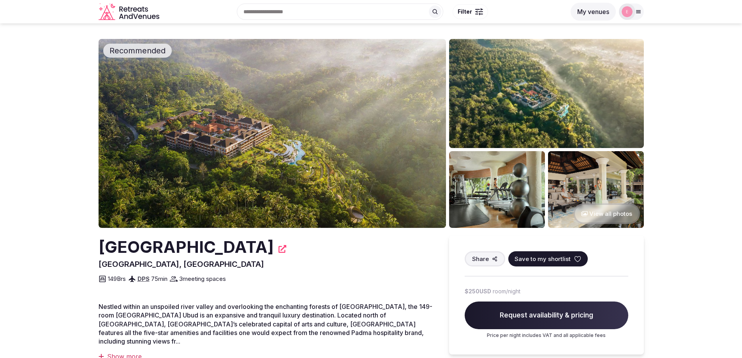
click at [522, 95] on img at bounding box center [546, 93] width 195 height 109
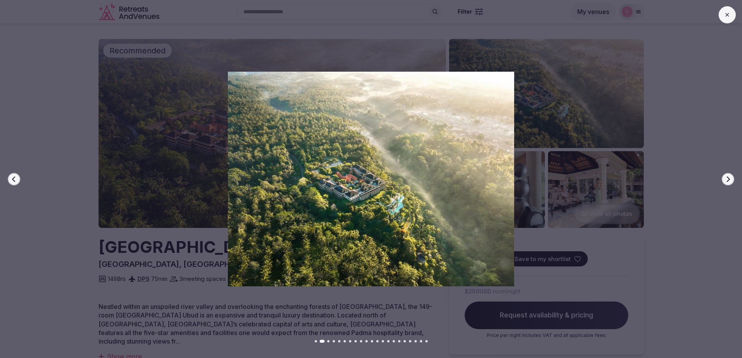
click at [727, 183] on button "Next slide" at bounding box center [728, 179] width 12 height 12
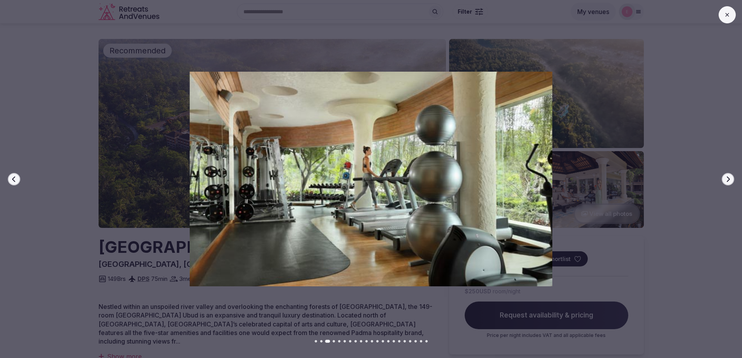
click at [18, 178] on button "Previous slide" at bounding box center [14, 179] width 12 height 12
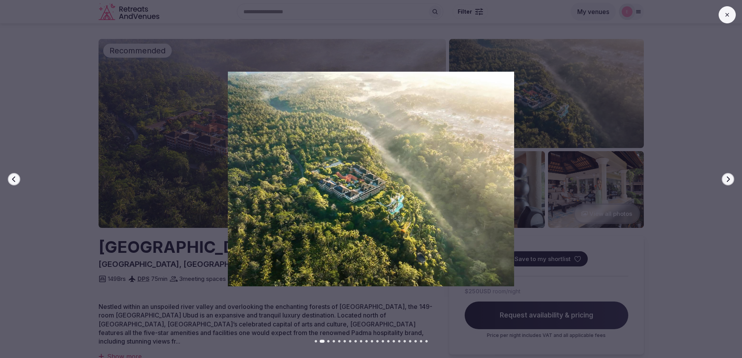
click at [725, 182] on icon "button" at bounding box center [728, 179] width 6 height 6
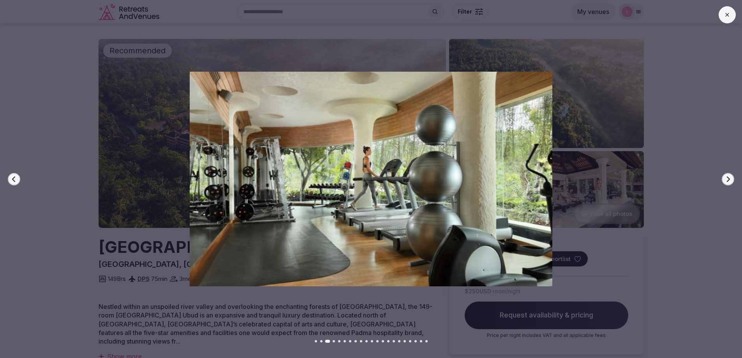
click at [725, 182] on icon "button" at bounding box center [728, 179] width 6 height 6
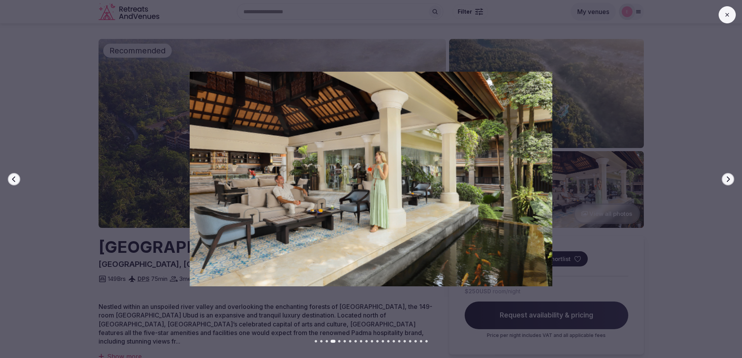
click at [725, 182] on icon "button" at bounding box center [728, 179] width 6 height 6
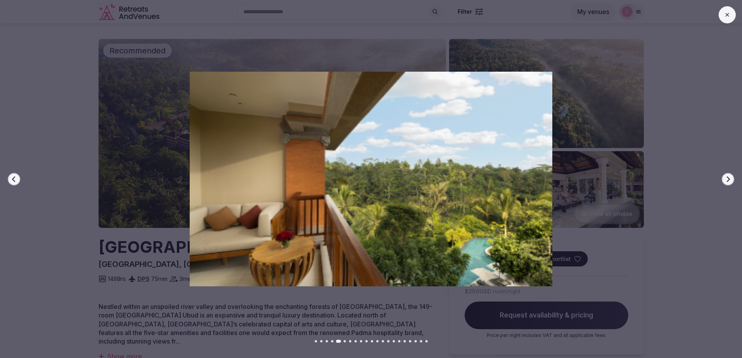
click at [725, 182] on icon "button" at bounding box center [728, 179] width 6 height 6
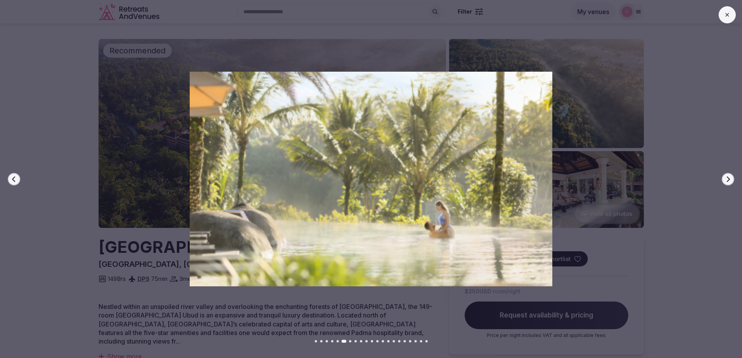
click at [725, 182] on icon "button" at bounding box center [728, 179] width 6 height 6
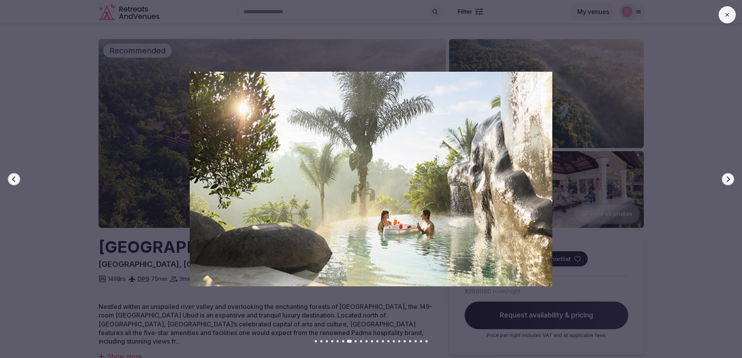
click at [725, 182] on icon "button" at bounding box center [728, 179] width 6 height 6
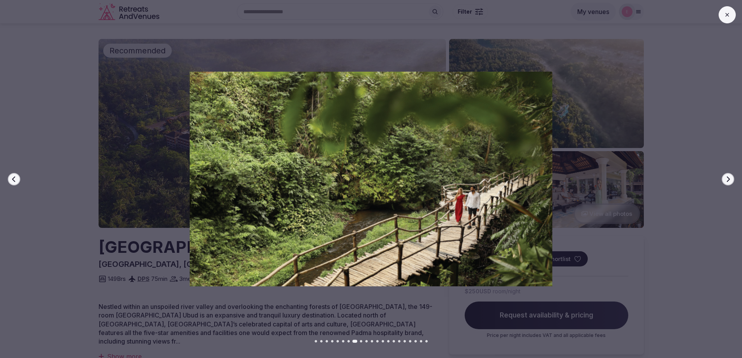
click at [725, 182] on icon "button" at bounding box center [728, 179] width 6 height 6
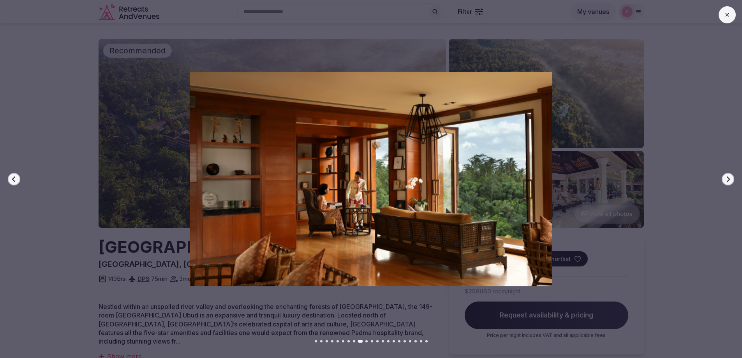
click at [725, 182] on icon "button" at bounding box center [728, 179] width 6 height 6
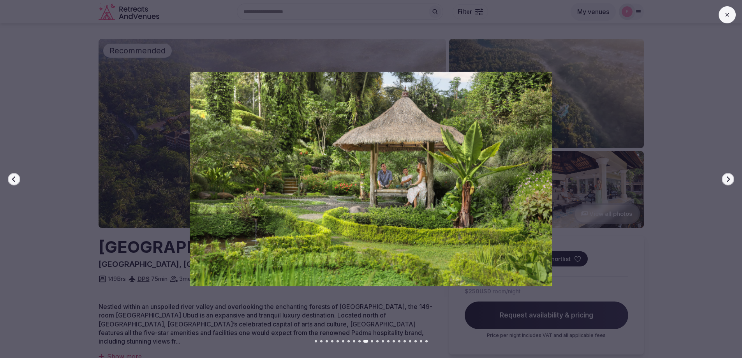
click at [725, 182] on icon "button" at bounding box center [728, 179] width 6 height 6
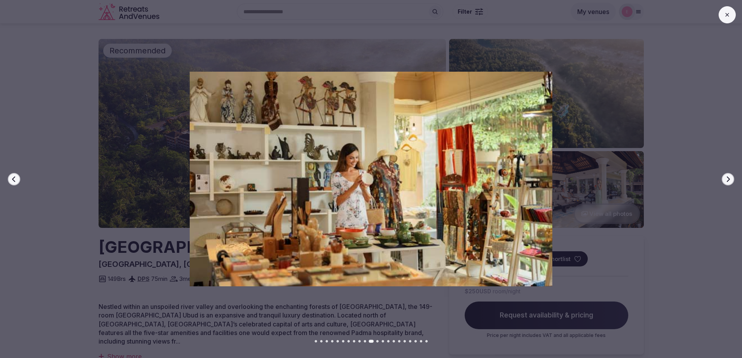
click at [725, 182] on icon "button" at bounding box center [728, 179] width 6 height 6
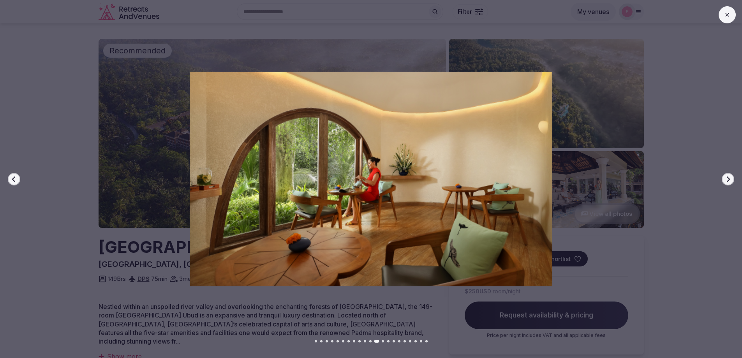
click at [8, 176] on div at bounding box center [368, 179] width 748 height 215
click at [9, 178] on button "Previous slide" at bounding box center [14, 179] width 12 height 12
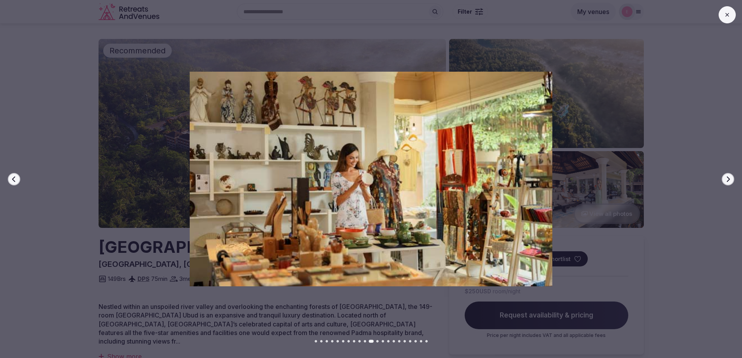
click at [9, 178] on button "Previous slide" at bounding box center [14, 179] width 12 height 12
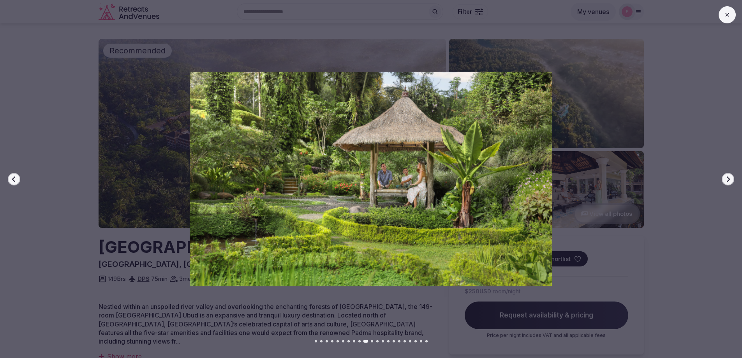
click at [733, 180] on button "Next slide" at bounding box center [728, 179] width 12 height 12
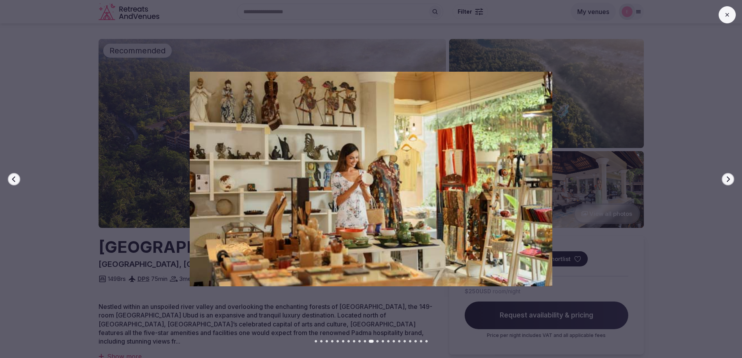
click at [733, 180] on button "Next slide" at bounding box center [728, 179] width 12 height 12
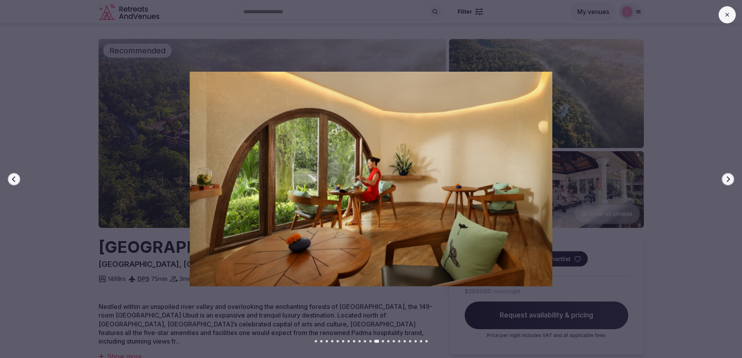
click at [733, 180] on button "Next slide" at bounding box center [728, 179] width 12 height 12
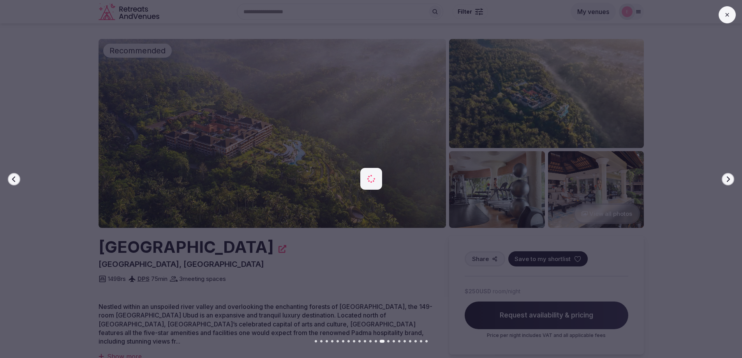
click at [733, 180] on button "Next slide" at bounding box center [728, 179] width 12 height 12
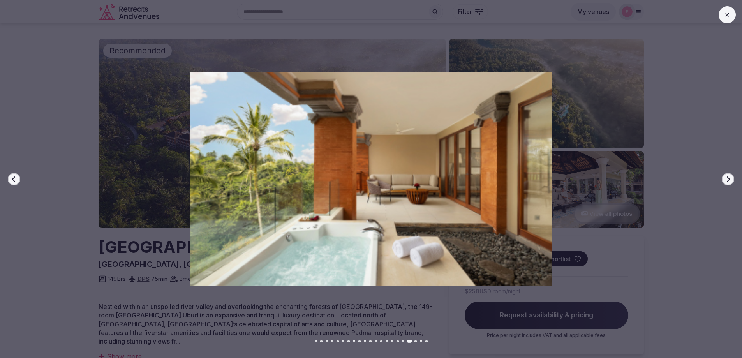
click at [732, 179] on button "Next slide" at bounding box center [728, 179] width 12 height 12
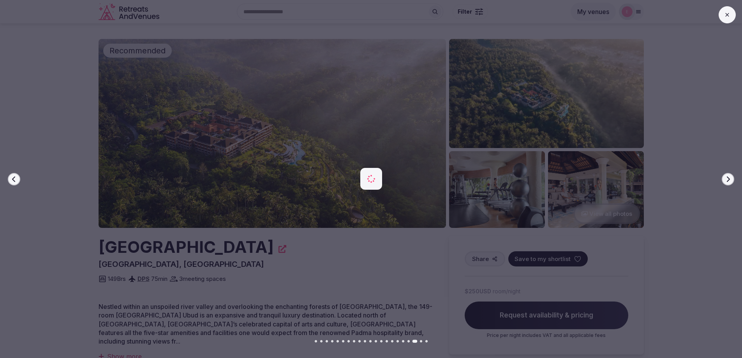
click at [732, 179] on button "Next slide" at bounding box center [728, 179] width 12 height 12
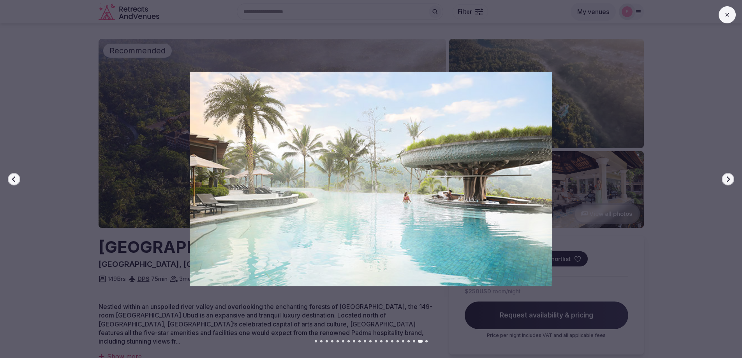
click at [728, 183] on button "Next slide" at bounding box center [728, 179] width 12 height 12
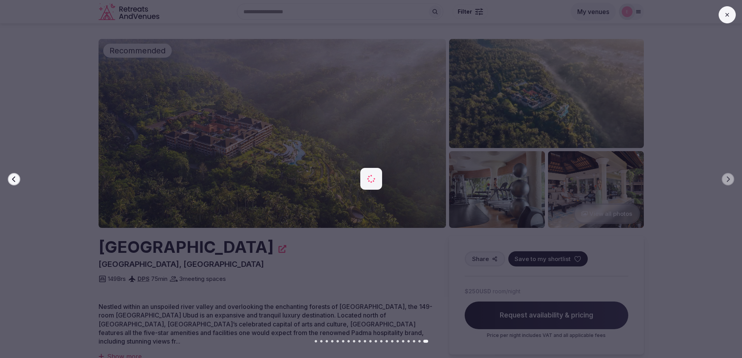
click at [604, 247] on img at bounding box center [371, 179] width 520 height 215
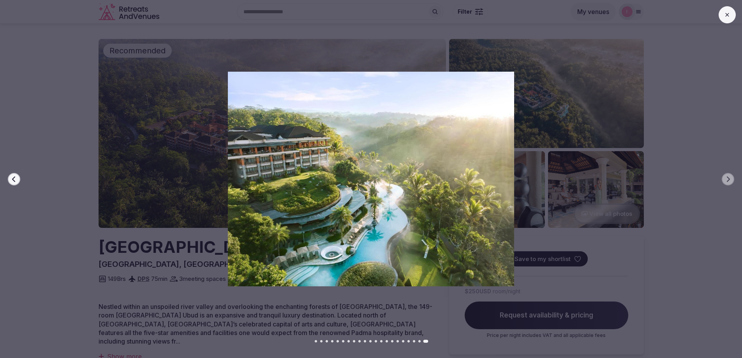
click at [96, 149] on div at bounding box center [368, 179] width 748 height 215
click at [723, 12] on button at bounding box center [727, 14] width 17 height 17
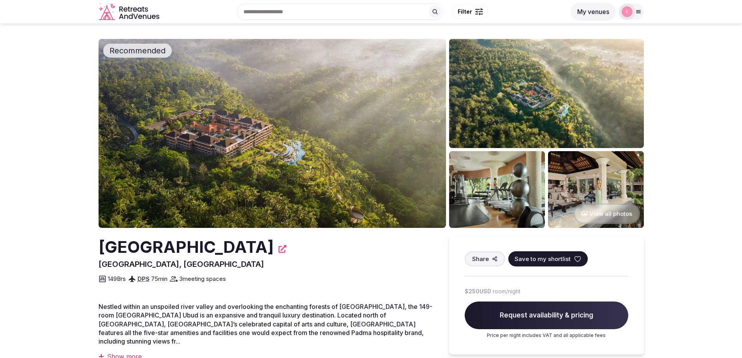
click at [328, 169] on img at bounding box center [272, 133] width 347 height 189
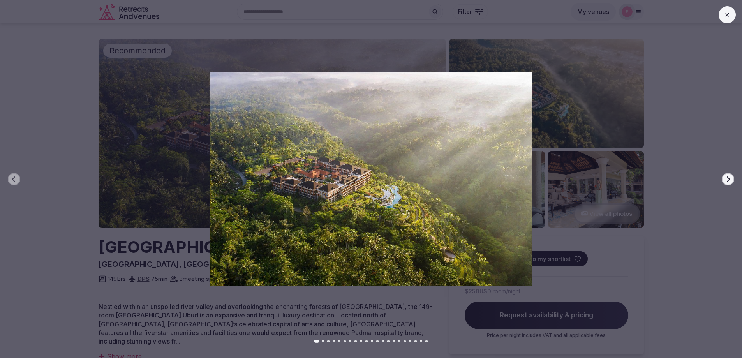
click at [727, 179] on icon "button" at bounding box center [728, 179] width 6 height 6
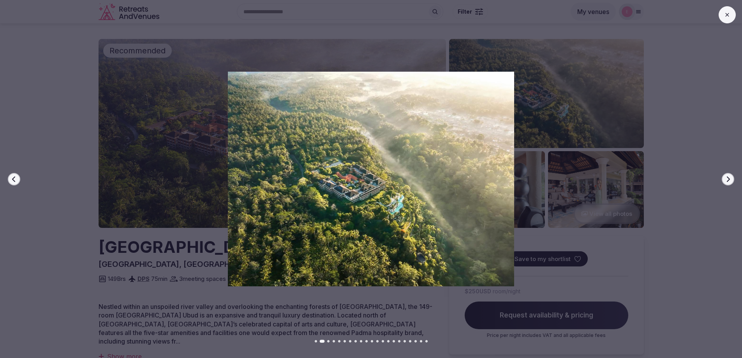
click at [727, 179] on icon "button" at bounding box center [728, 179] width 6 height 6
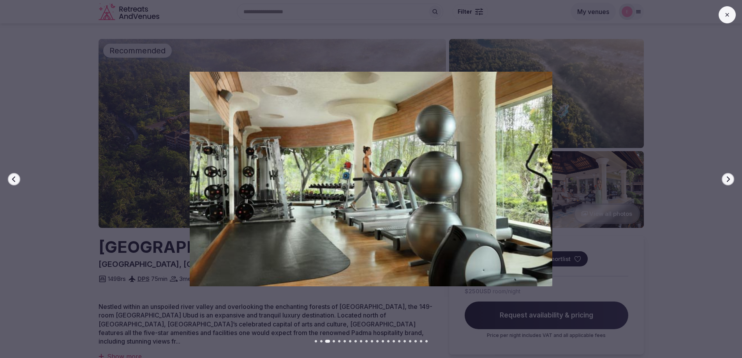
click at [724, 182] on button "Next slide" at bounding box center [728, 179] width 12 height 12
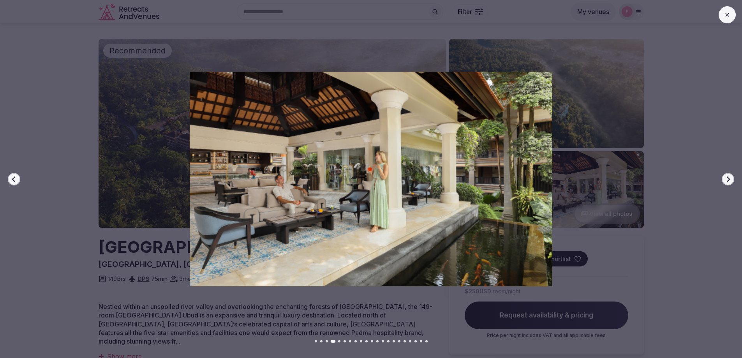
click at [724, 182] on button "Next slide" at bounding box center [728, 179] width 12 height 12
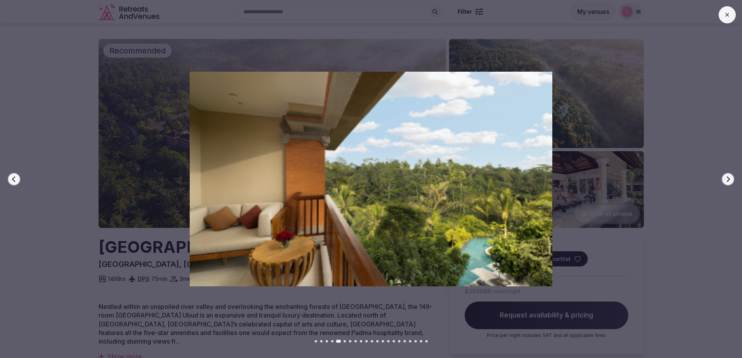
click at [724, 182] on button "Next slide" at bounding box center [728, 179] width 12 height 12
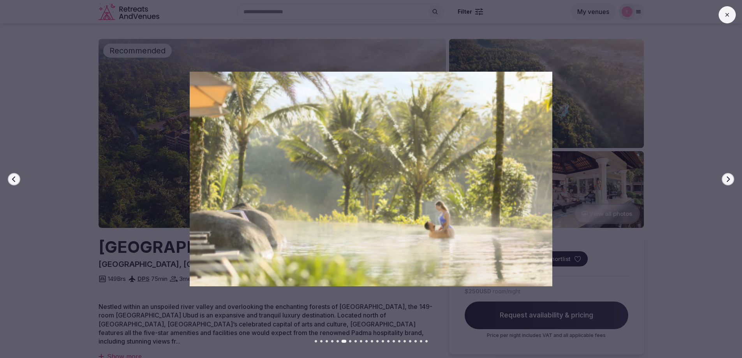
click at [724, 182] on button "Next slide" at bounding box center [728, 179] width 12 height 12
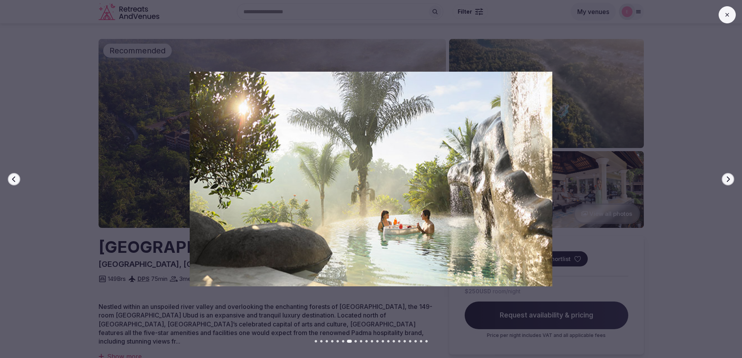
click at [724, 182] on button "Next slide" at bounding box center [728, 179] width 12 height 12
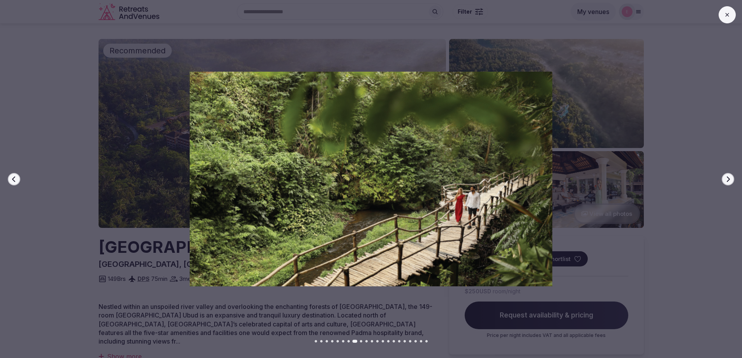
click at [724, 182] on button "Next slide" at bounding box center [728, 179] width 12 height 12
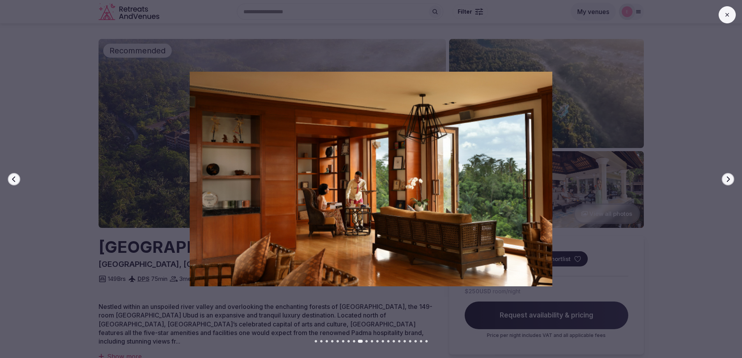
click at [724, 182] on button "Next slide" at bounding box center [728, 179] width 12 height 12
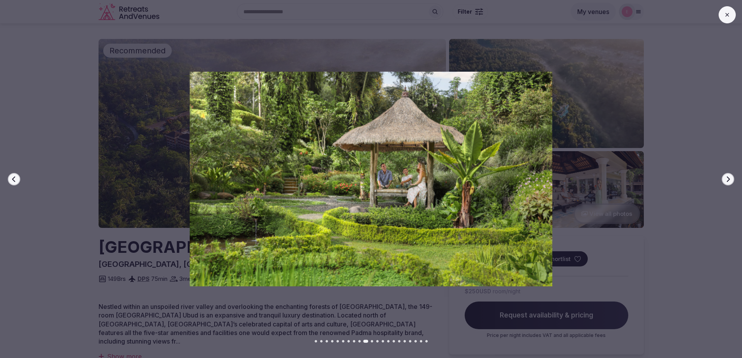
click at [724, 182] on button "Next slide" at bounding box center [728, 179] width 12 height 12
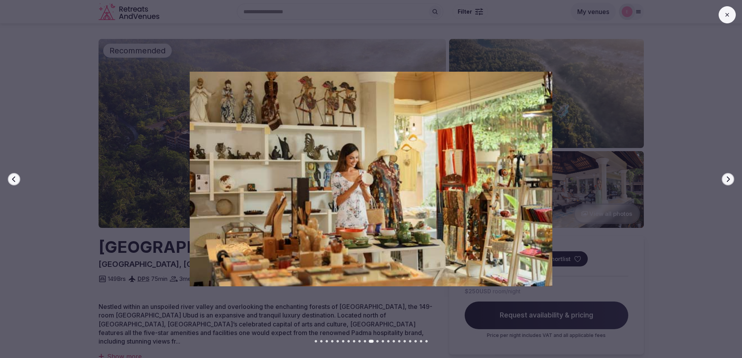
click at [725, 180] on icon "button" at bounding box center [728, 179] width 6 height 6
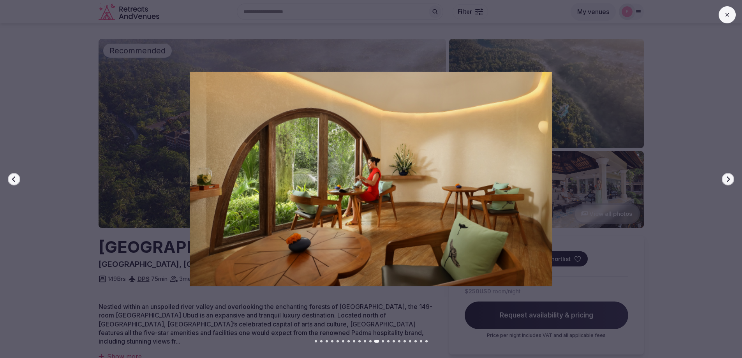
click at [92, 265] on div at bounding box center [368, 179] width 748 height 215
click at [731, 18] on button at bounding box center [727, 14] width 17 height 17
